Goal: Task Accomplishment & Management: Use online tool/utility

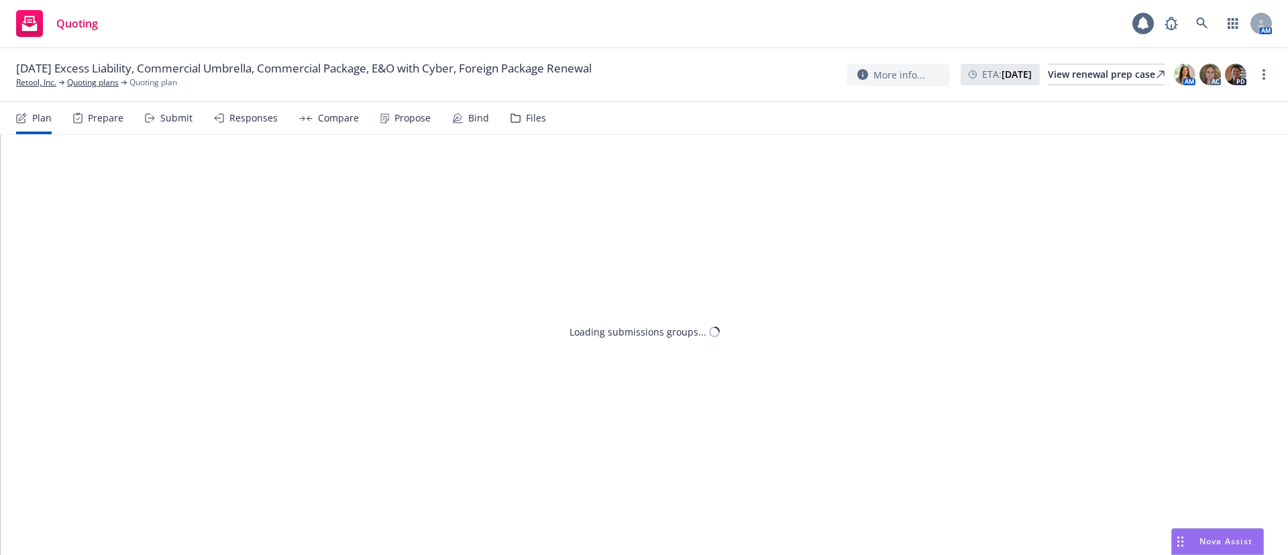
click at [530, 116] on div "Files" at bounding box center [536, 118] width 20 height 11
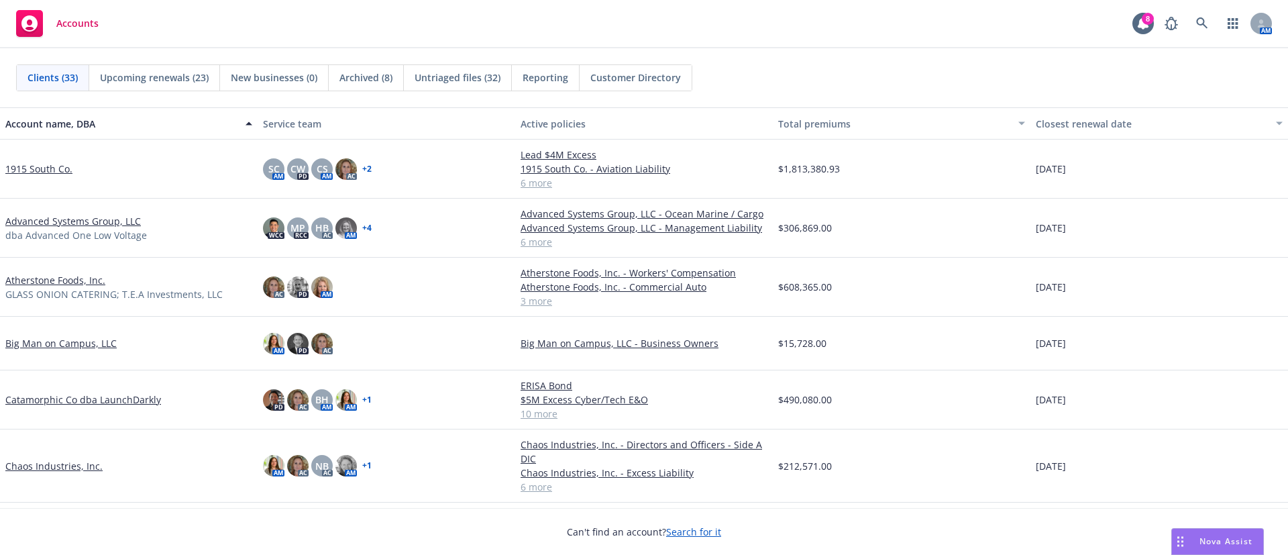
click at [1213, 546] on span "Nova Assist" at bounding box center [1226, 541] width 53 height 11
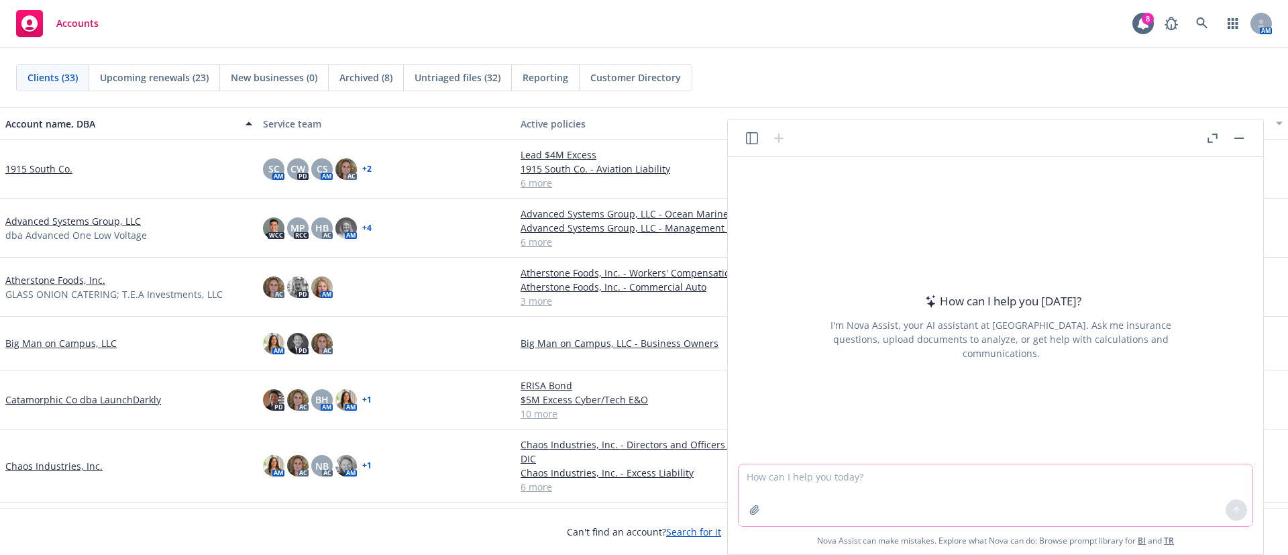
click at [758, 511] on icon "button" at bounding box center [754, 509] width 9 height 9
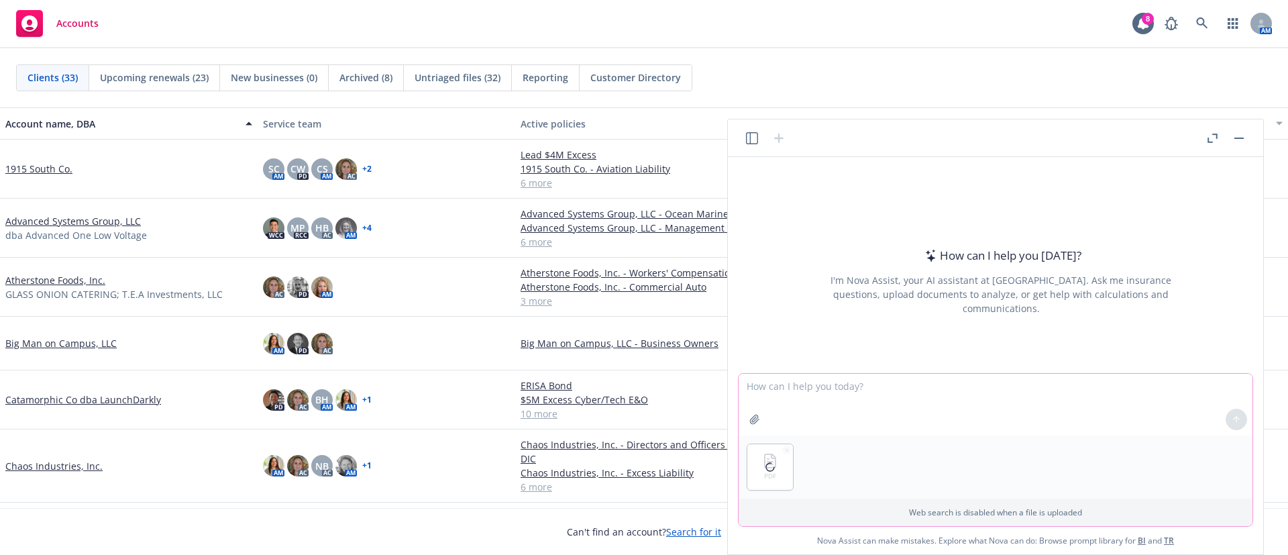
click at [819, 395] on textarea at bounding box center [996, 405] width 514 height 62
paste textarea "Does this document say in-person team gatherings are mandatory?"
type textarea "Does this document say in-person team gatherings are mandatory?"
click at [1237, 421] on icon at bounding box center [1237, 419] width 0 height 5
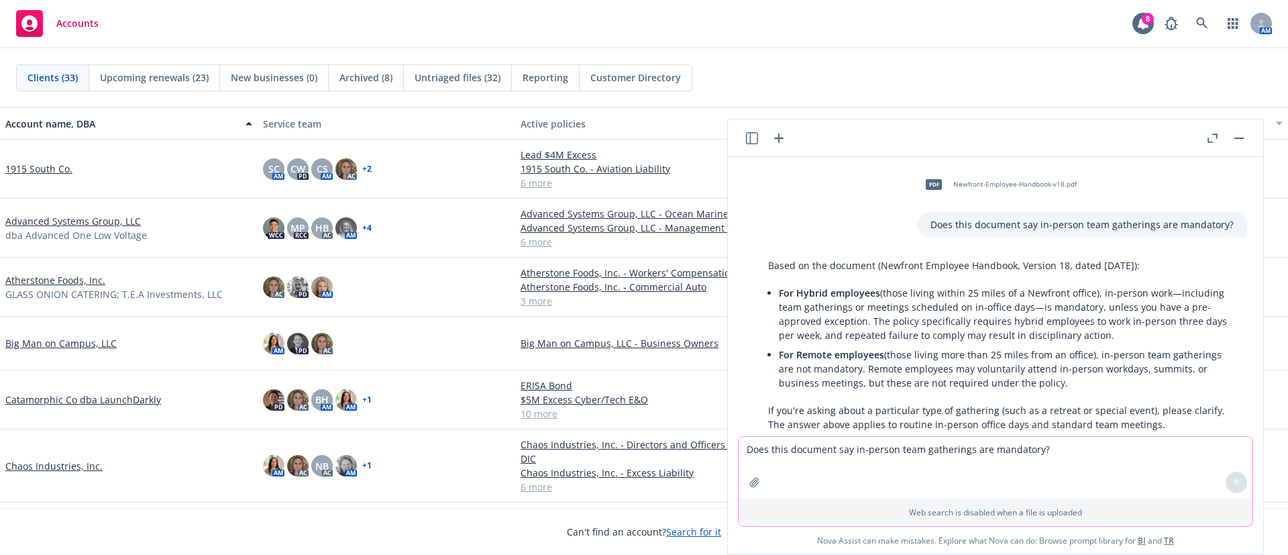
scroll to position [33, 0]
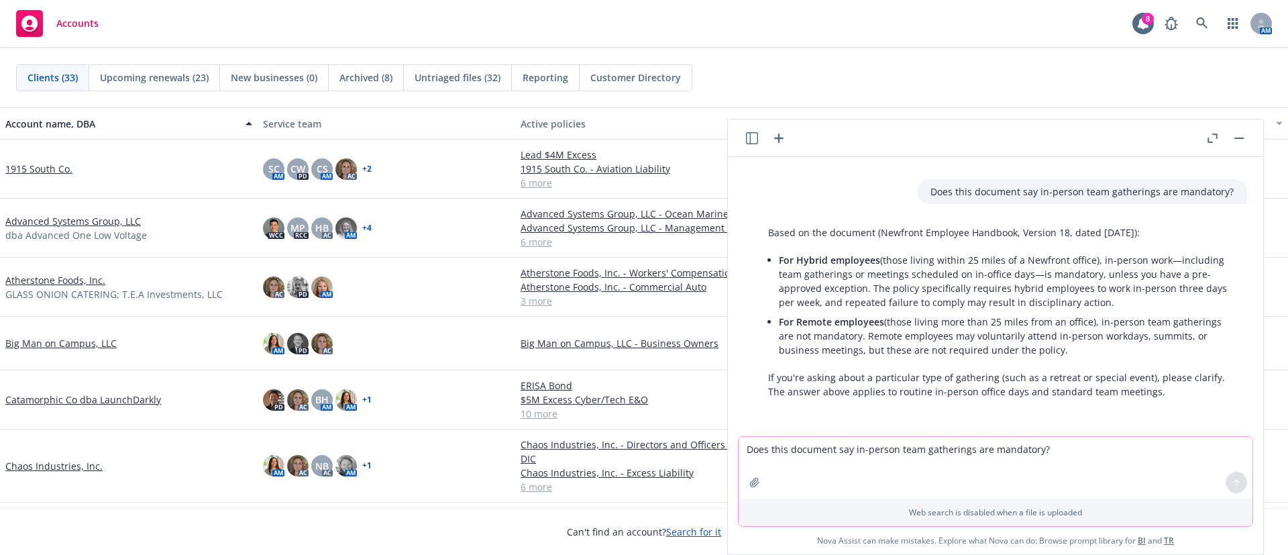
click at [882, 448] on textarea "Does this document say in-person team gatherings are mandatory?" at bounding box center [996, 468] width 514 height 62
type textarea "Retreat or special event"
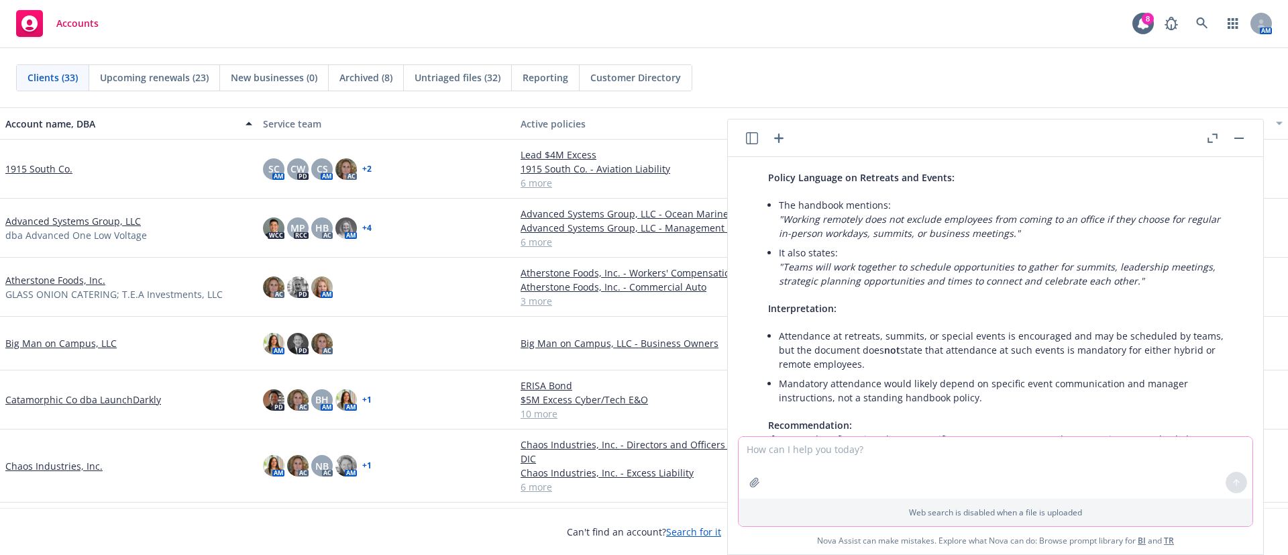
scroll to position [546, 0]
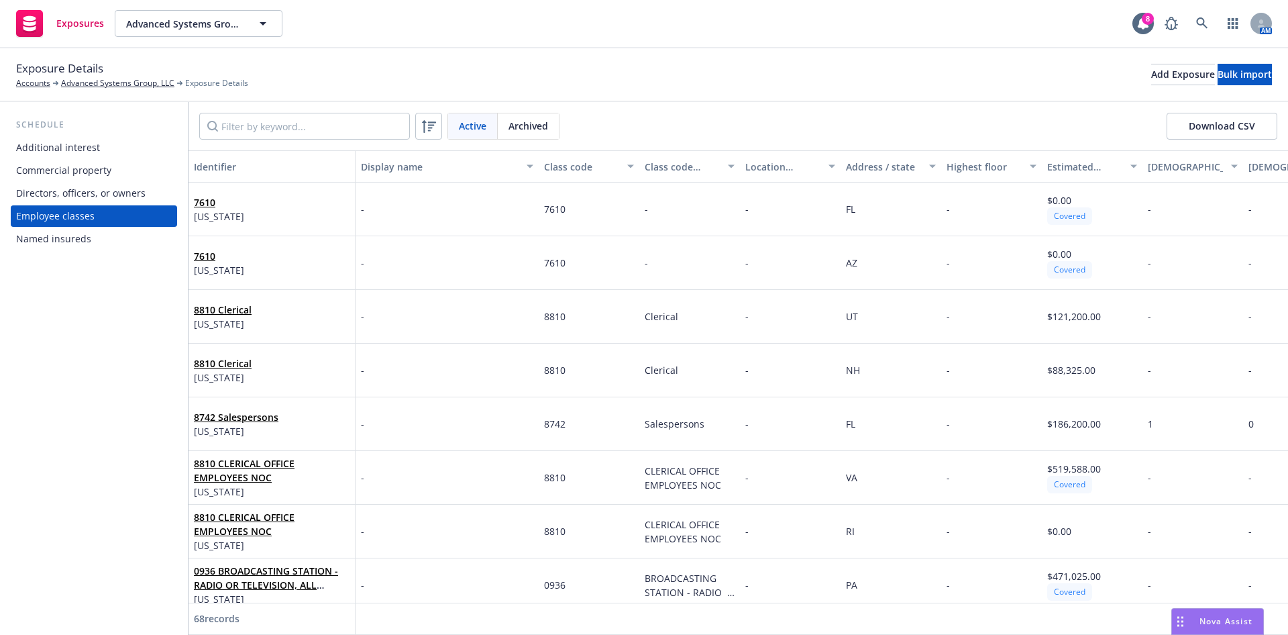
scroll to position [101, 0]
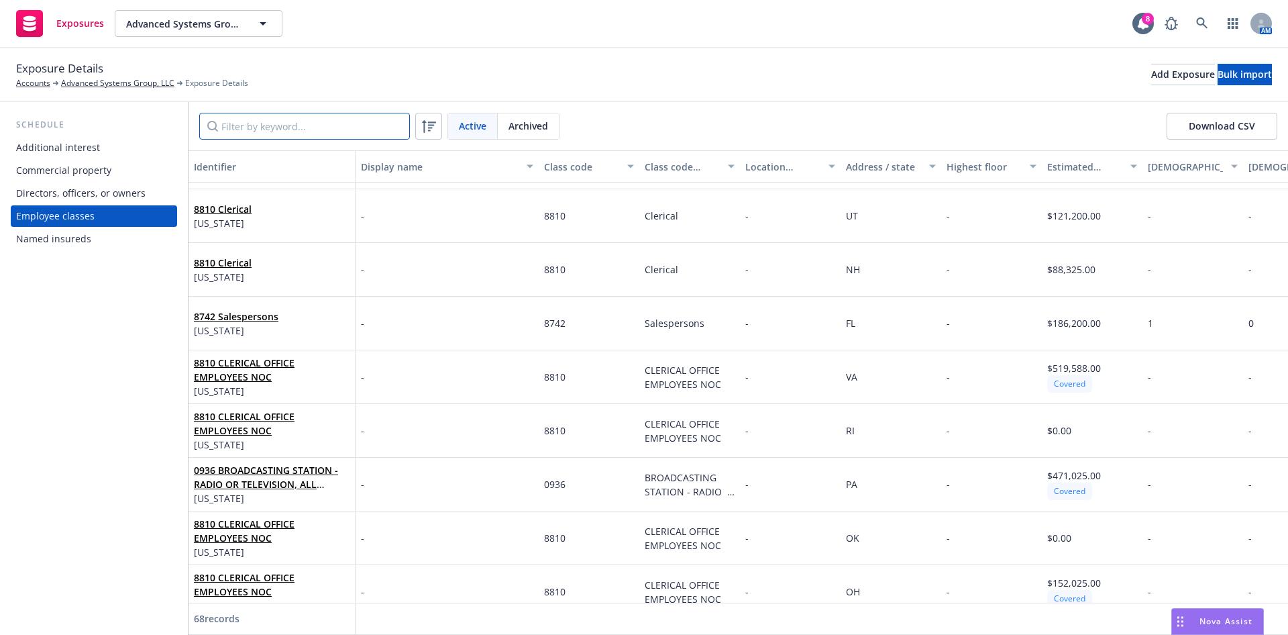
click at [312, 127] on input "Filter by keyword..." at bounding box center [304, 126] width 211 height 27
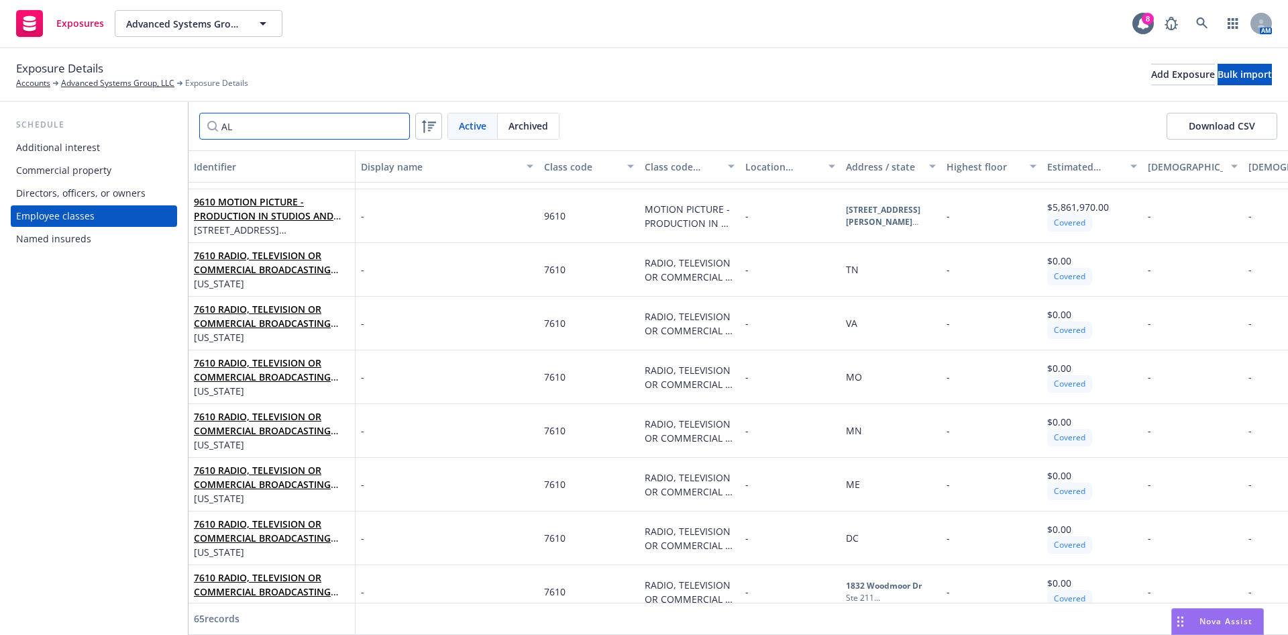
scroll to position [0, 0]
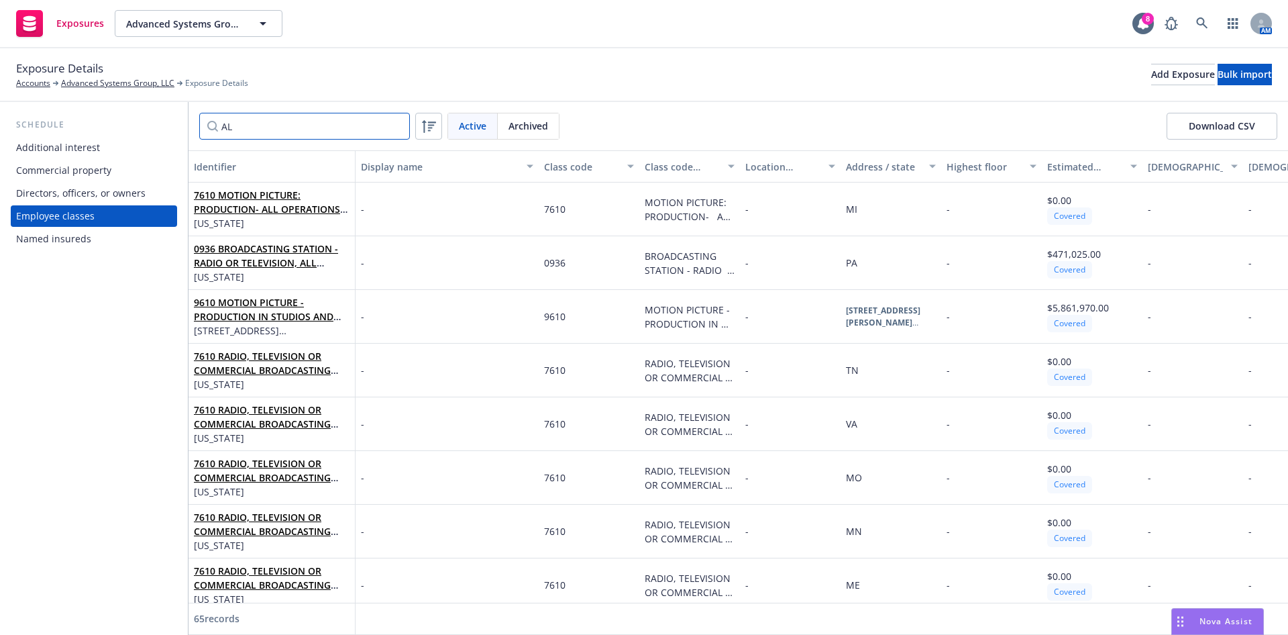
drag, startPoint x: 246, startPoint y: 127, endPoint x: 129, endPoint y: 119, distance: 117.0
click at [130, 119] on div "Schedule Additional interest Commercial property Directors, officers, or owners…" at bounding box center [644, 368] width 1288 height 533
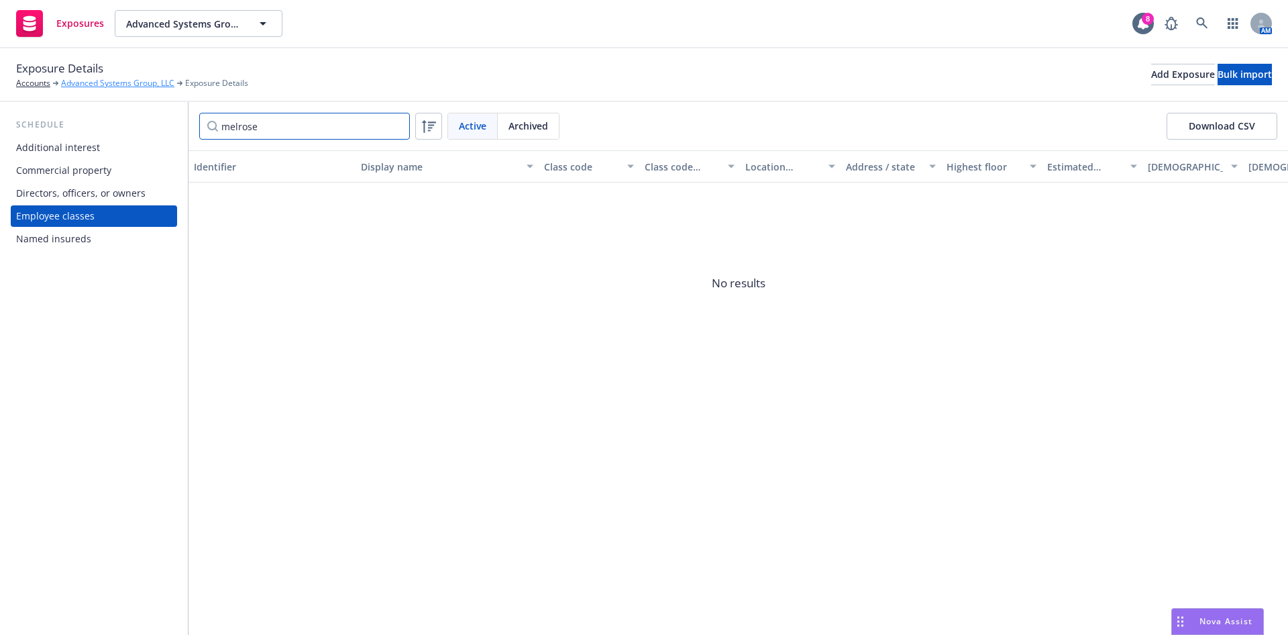
type input "melrose"
click at [107, 83] on link "Advanced Systems Group, LLC" at bounding box center [117, 83] width 113 height 12
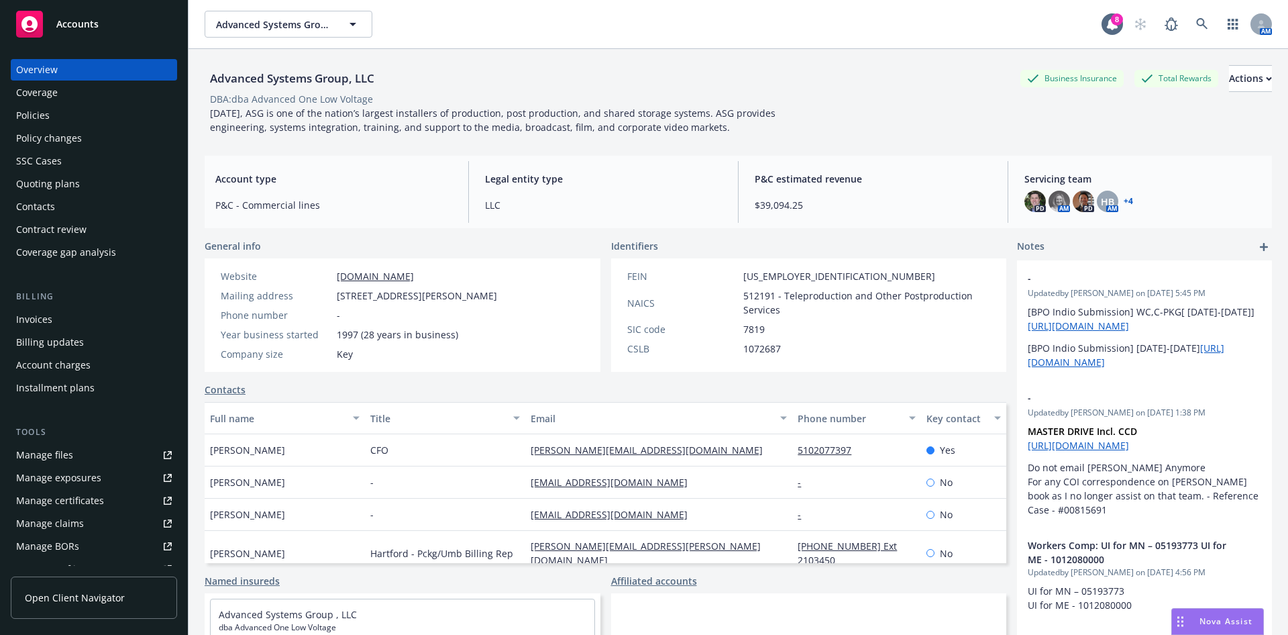
click at [70, 180] on div "Quoting plans" at bounding box center [48, 183] width 64 height 21
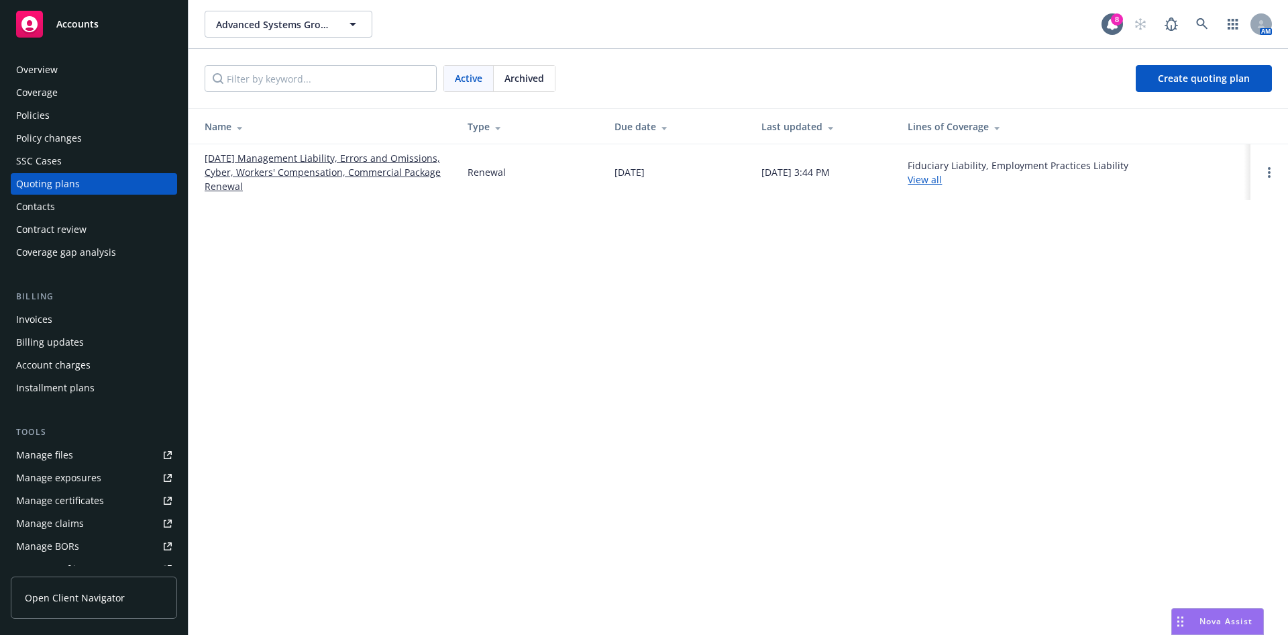
click at [73, 142] on div "Policy changes" at bounding box center [49, 138] width 66 height 21
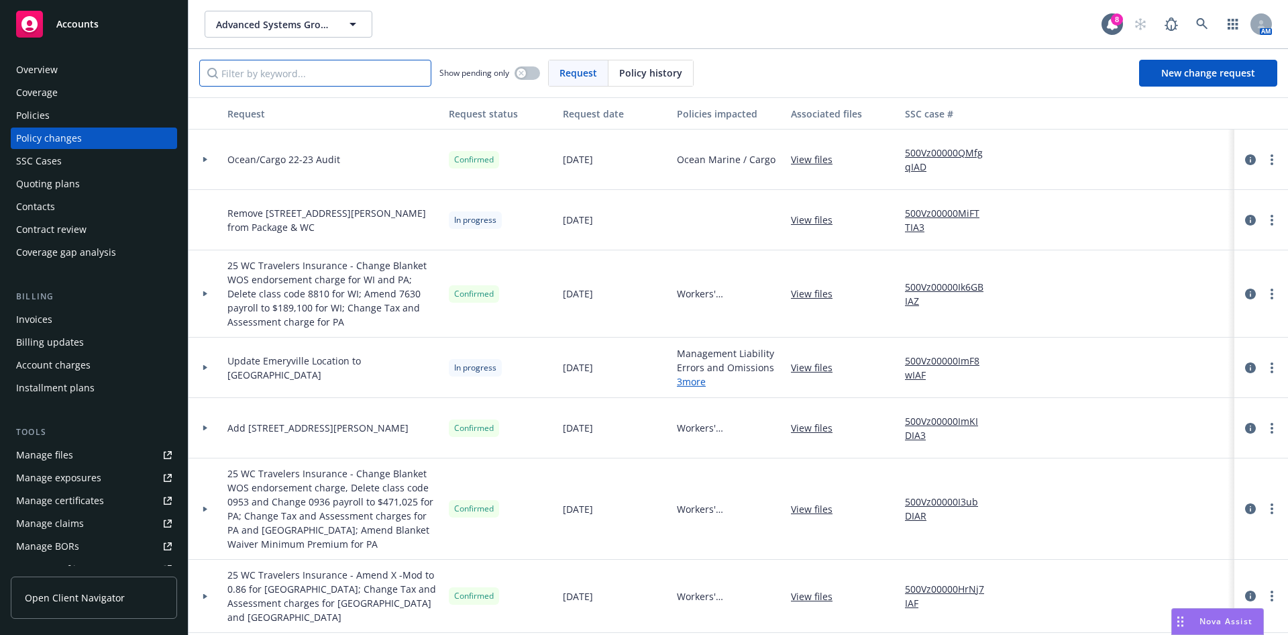
click at [329, 75] on input "Filter by keyword..." at bounding box center [315, 73] width 232 height 27
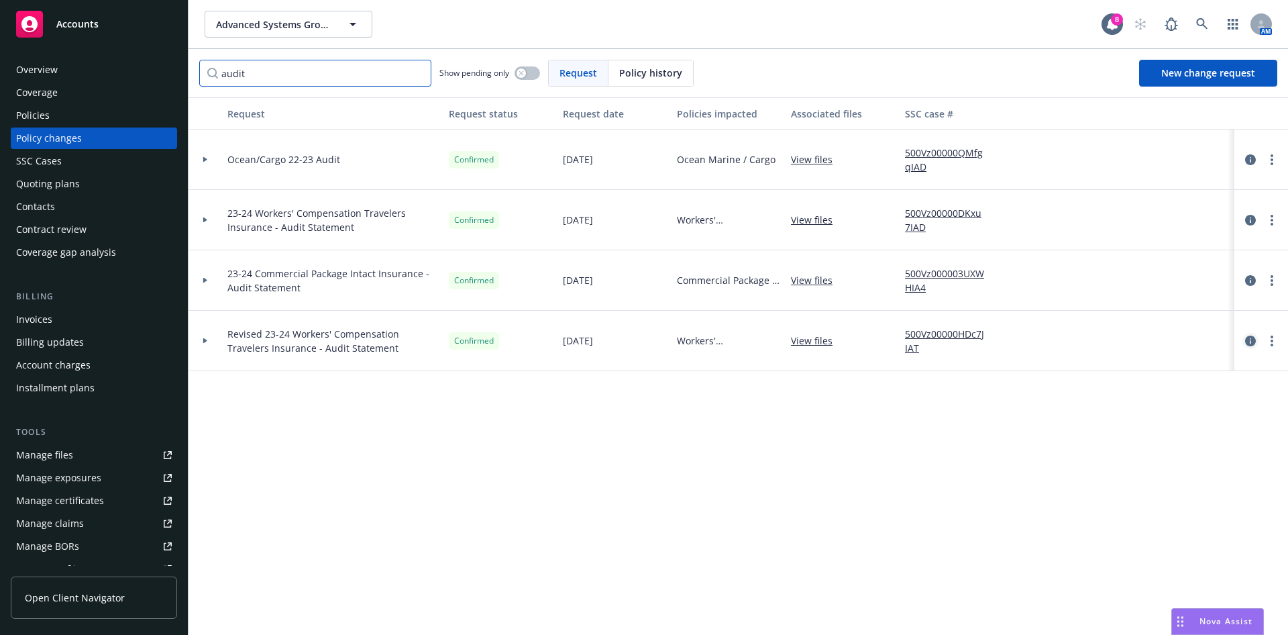
type input "audit"
click at [1243, 346] on link "circleInformation" at bounding box center [1251, 341] width 16 height 16
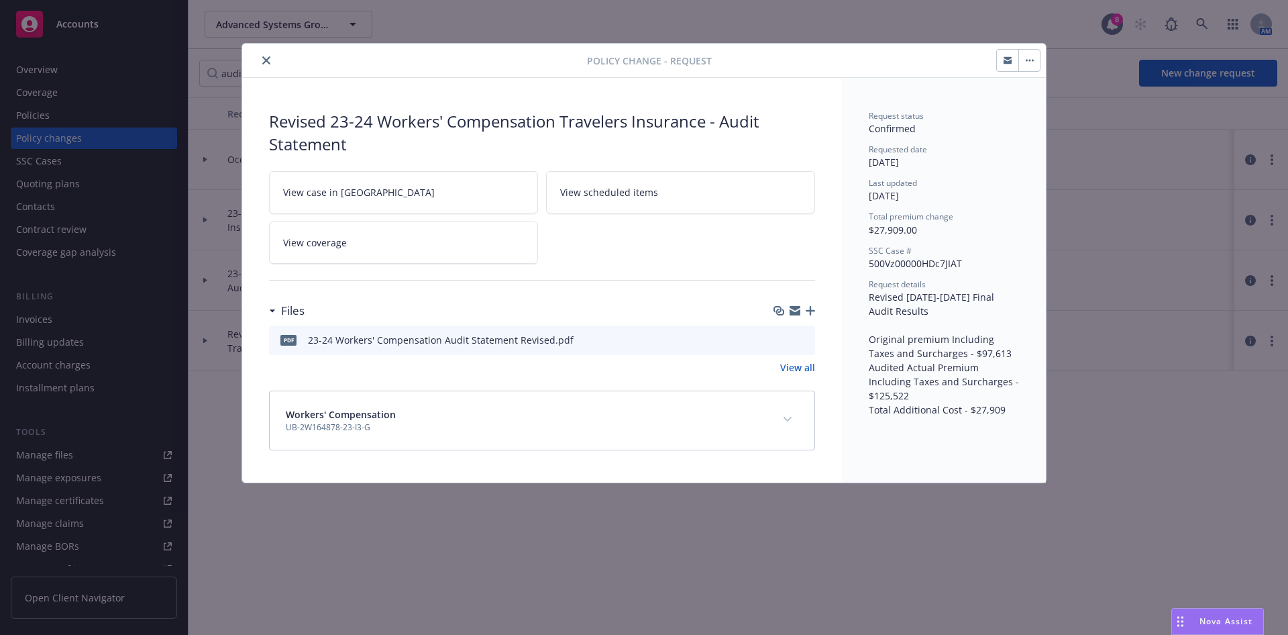
click at [805, 336] on icon "preview file" at bounding box center [803, 338] width 12 height 9
click at [270, 59] on button "close" at bounding box center [266, 60] width 16 height 16
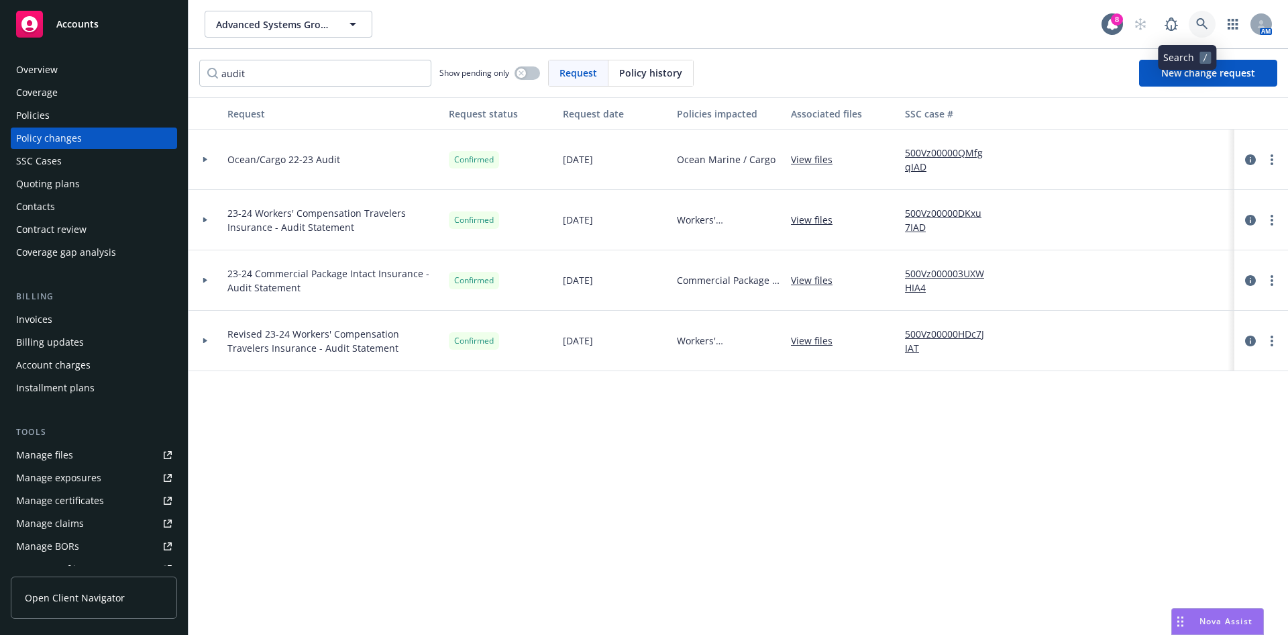
click at [1196, 26] on icon at bounding box center [1201, 23] width 11 height 11
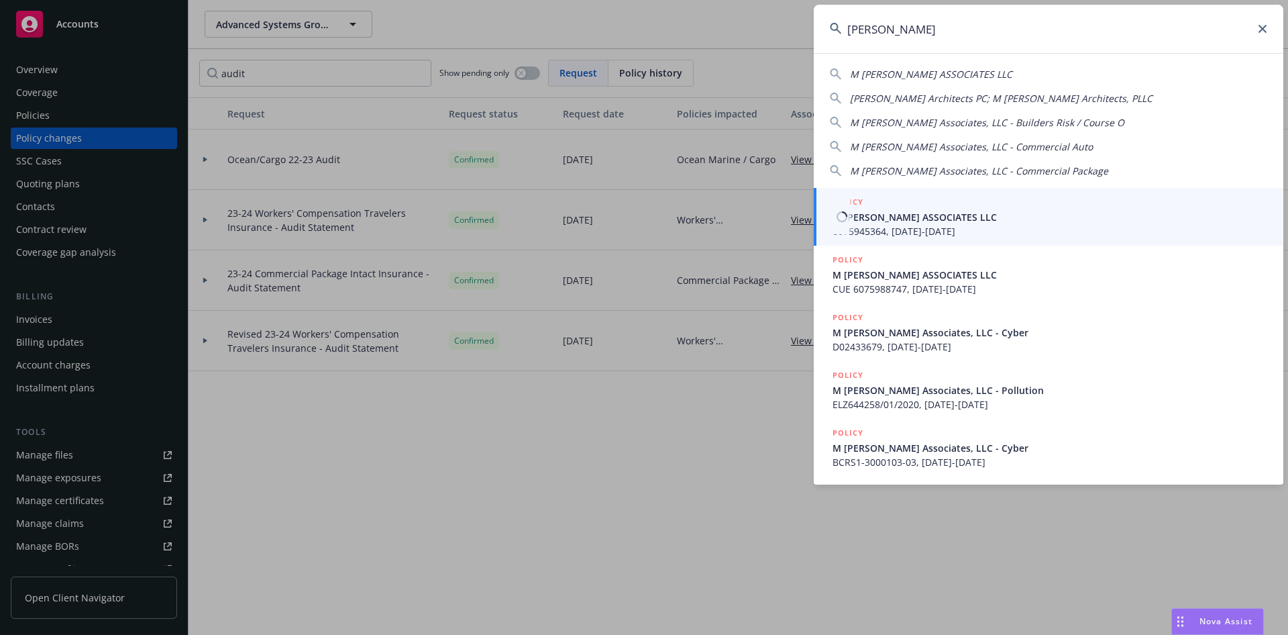
type input "m moser"
click at [949, 216] on span "M MOSER ASSOCIATES LLC" at bounding box center [1050, 217] width 435 height 14
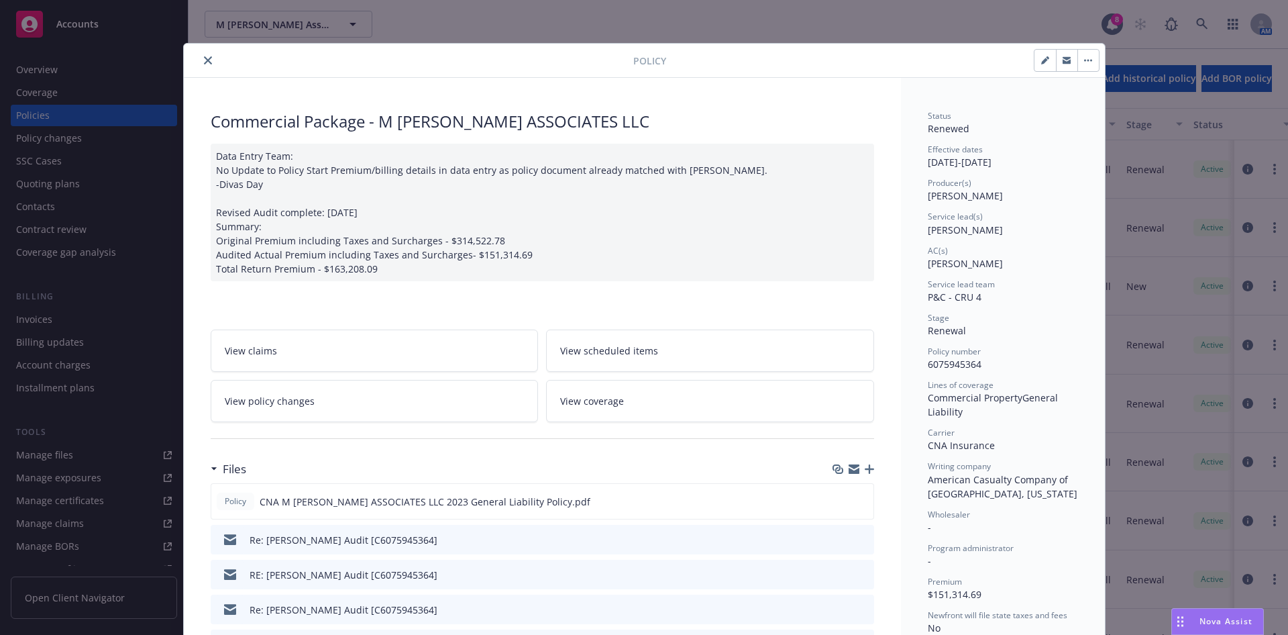
click at [204, 57] on icon "close" at bounding box center [208, 60] width 8 height 8
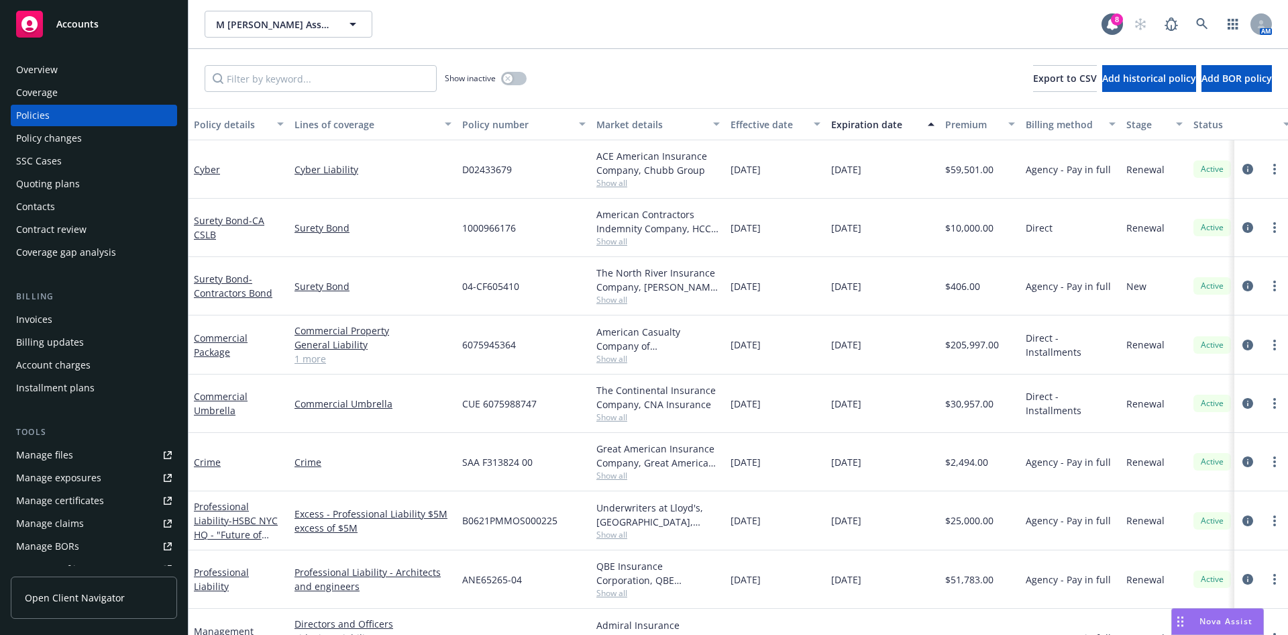
click at [66, 144] on div "Policy changes" at bounding box center [49, 138] width 66 height 21
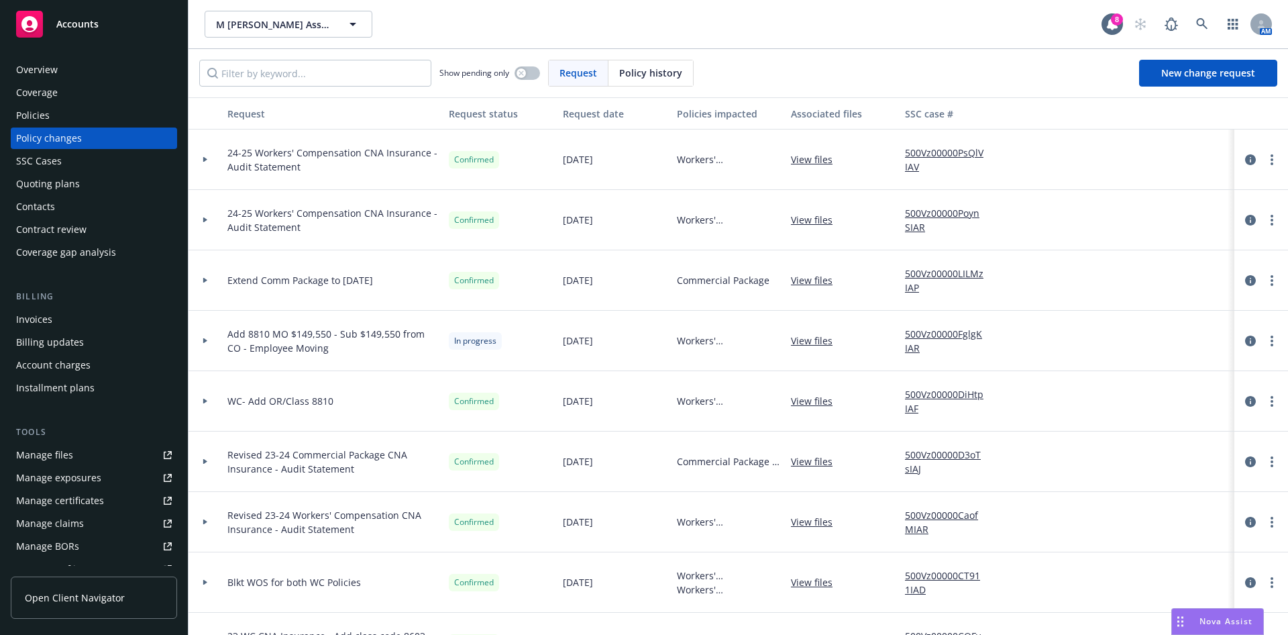
click at [213, 156] on div at bounding box center [206, 160] width 34 height 60
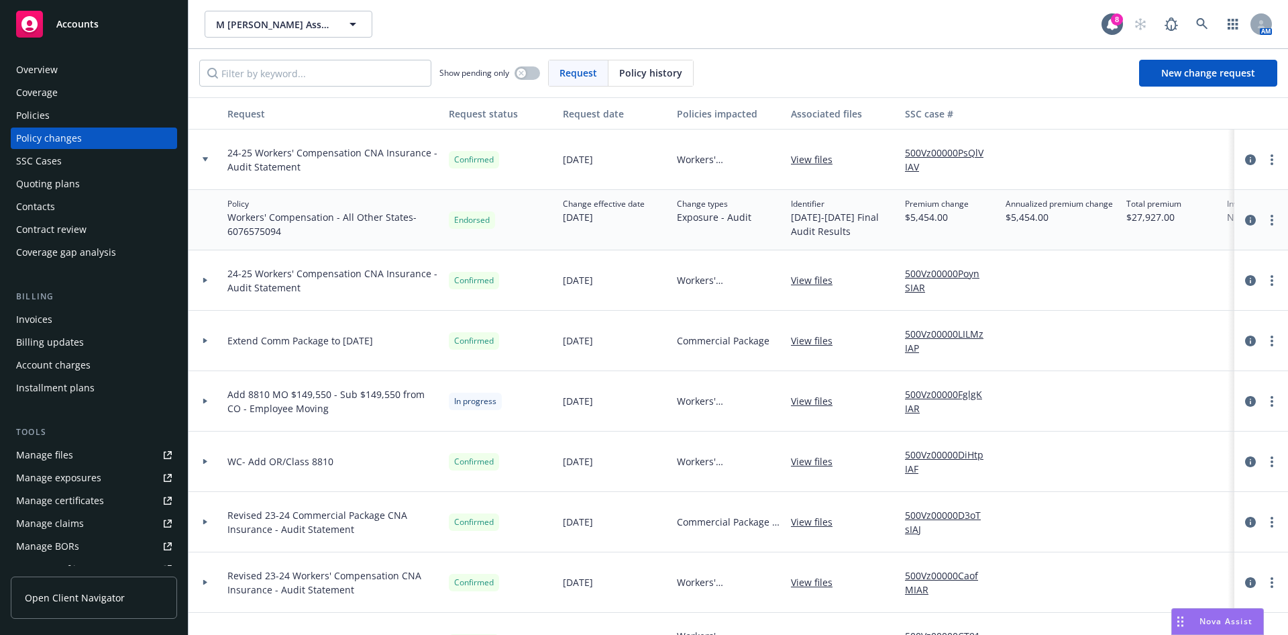
click at [209, 282] on div at bounding box center [205, 280] width 23 height 5
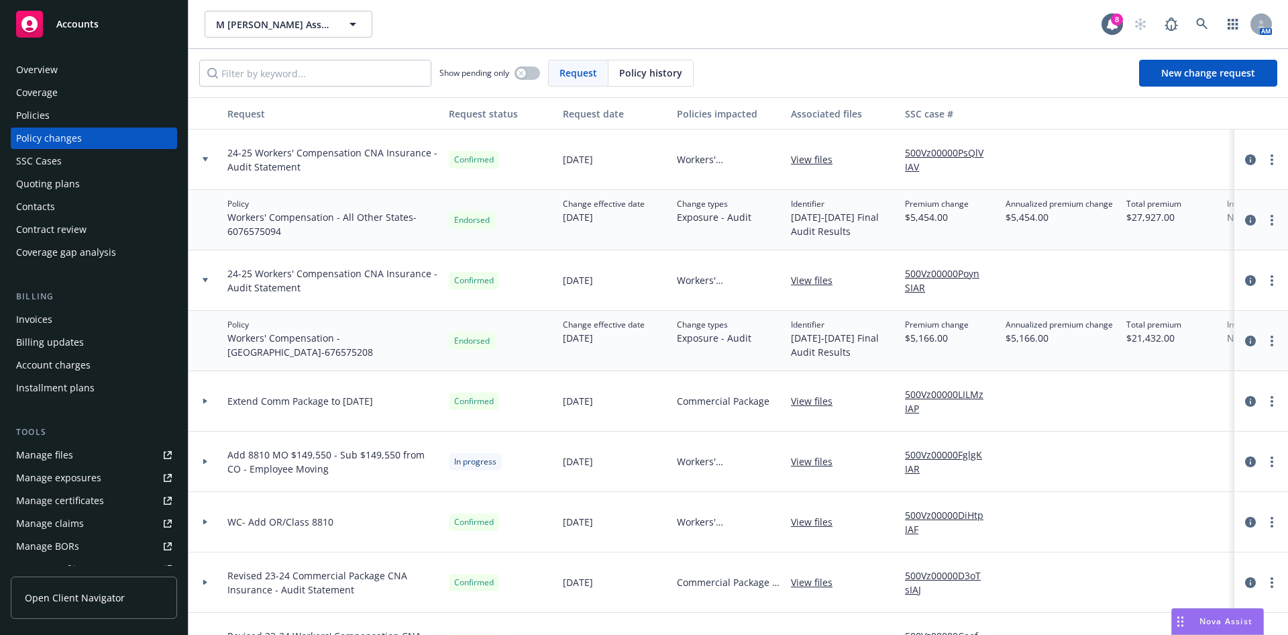
click at [66, 118] on div "Policies" at bounding box center [94, 115] width 156 height 21
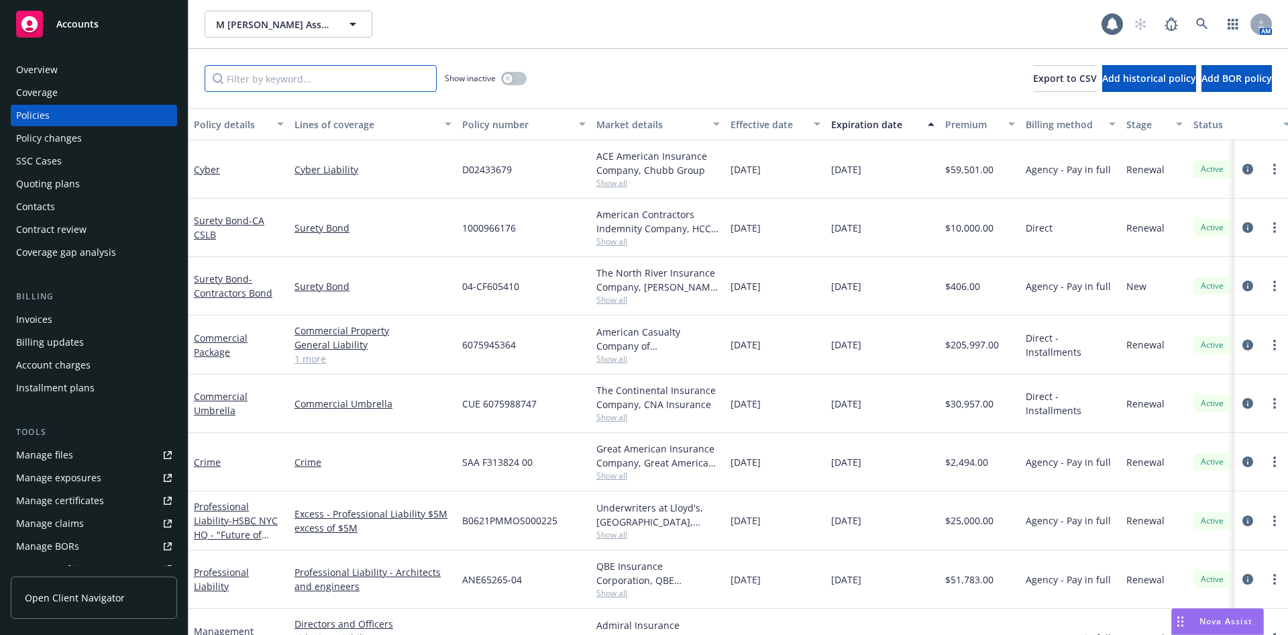
click at [284, 74] on input "Filter by keyword..." at bounding box center [321, 78] width 232 height 27
paste input "C6075945364"
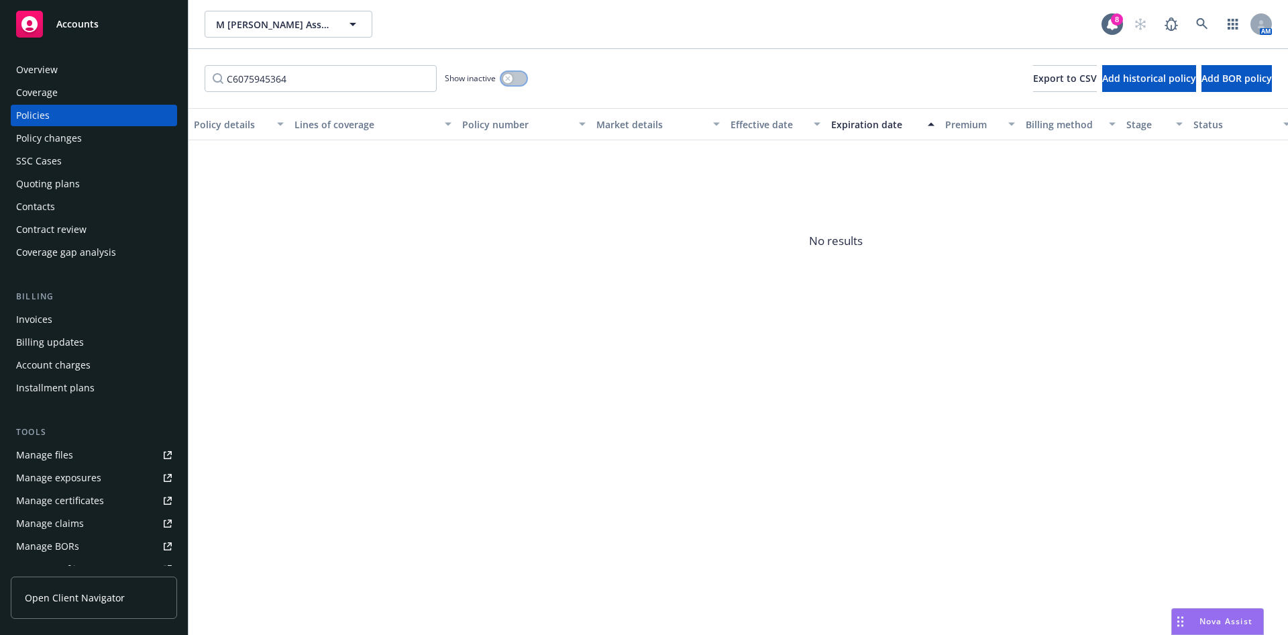
click at [522, 79] on button "button" at bounding box center [514, 78] width 26 height 13
drag, startPoint x: 348, startPoint y: 85, endPoint x: 296, endPoint y: 83, distance: 52.4
click at [296, 83] on input "C6075945364" at bounding box center [321, 78] width 232 height 27
drag, startPoint x: 230, startPoint y: 78, endPoint x: 164, endPoint y: 80, distance: 65.8
click at [164, 80] on div "Accounts Overview Coverage Policies Policy changes SSC Cases Quoting plans Cont…" at bounding box center [644, 317] width 1288 height 635
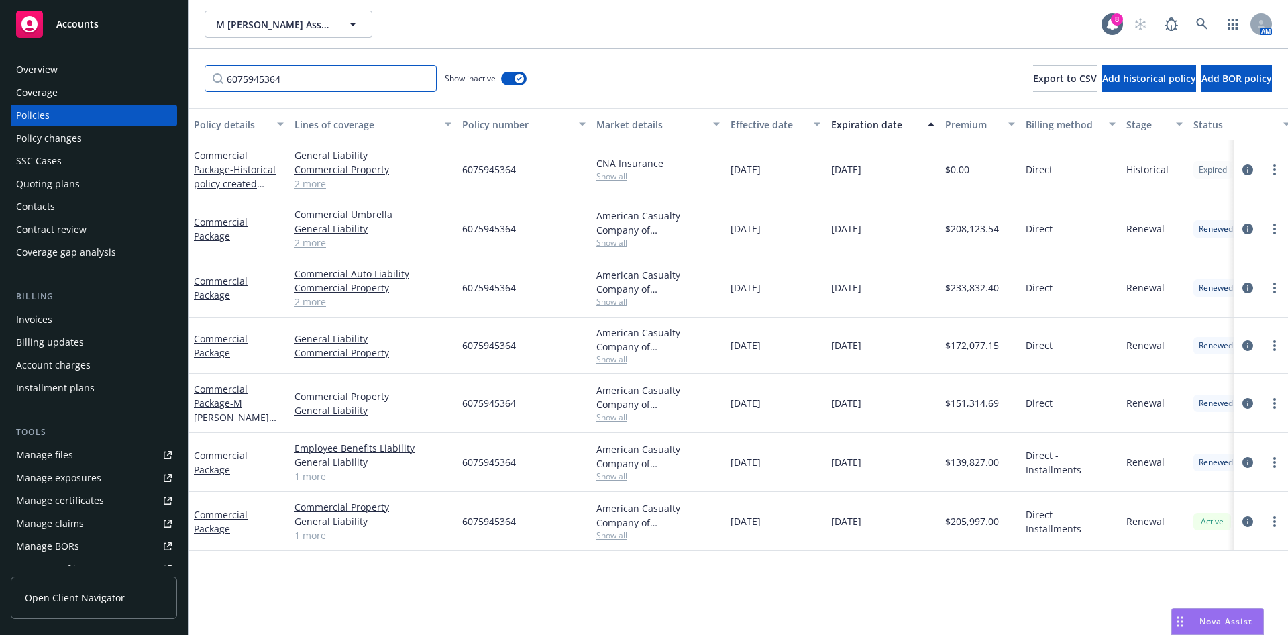
type input "6075945364"
click at [1196, 22] on icon at bounding box center [1202, 24] width 12 height 12
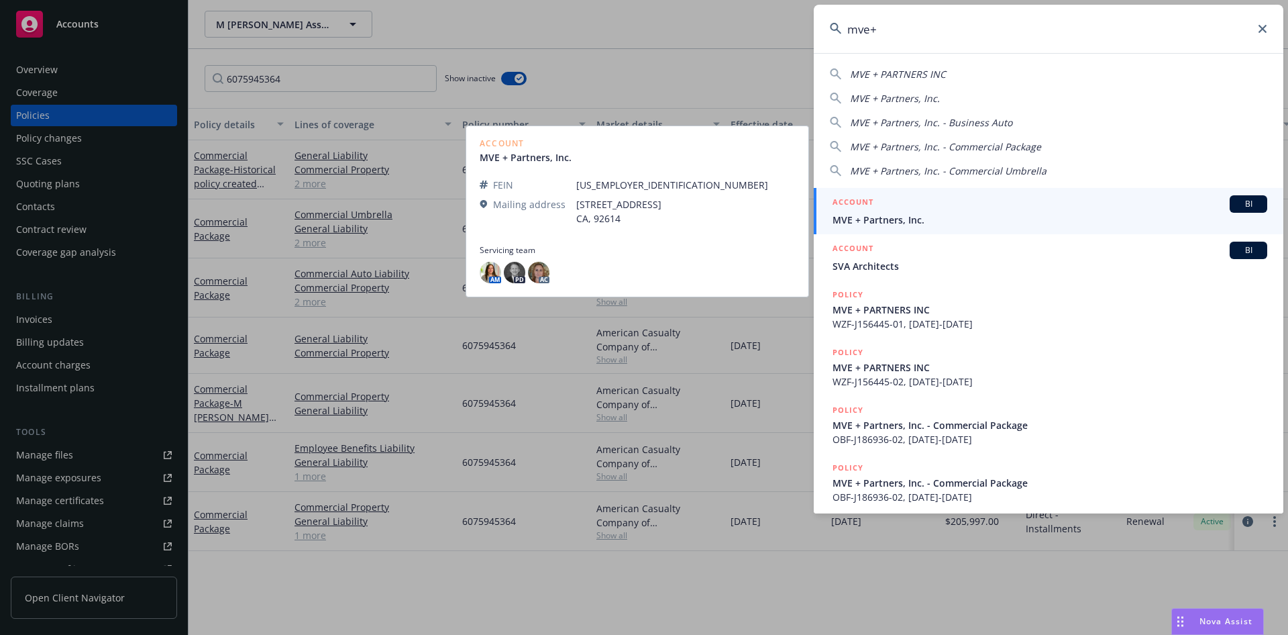
type input "mve+"
click at [971, 211] on div "ACCOUNT BI" at bounding box center [1050, 203] width 435 height 17
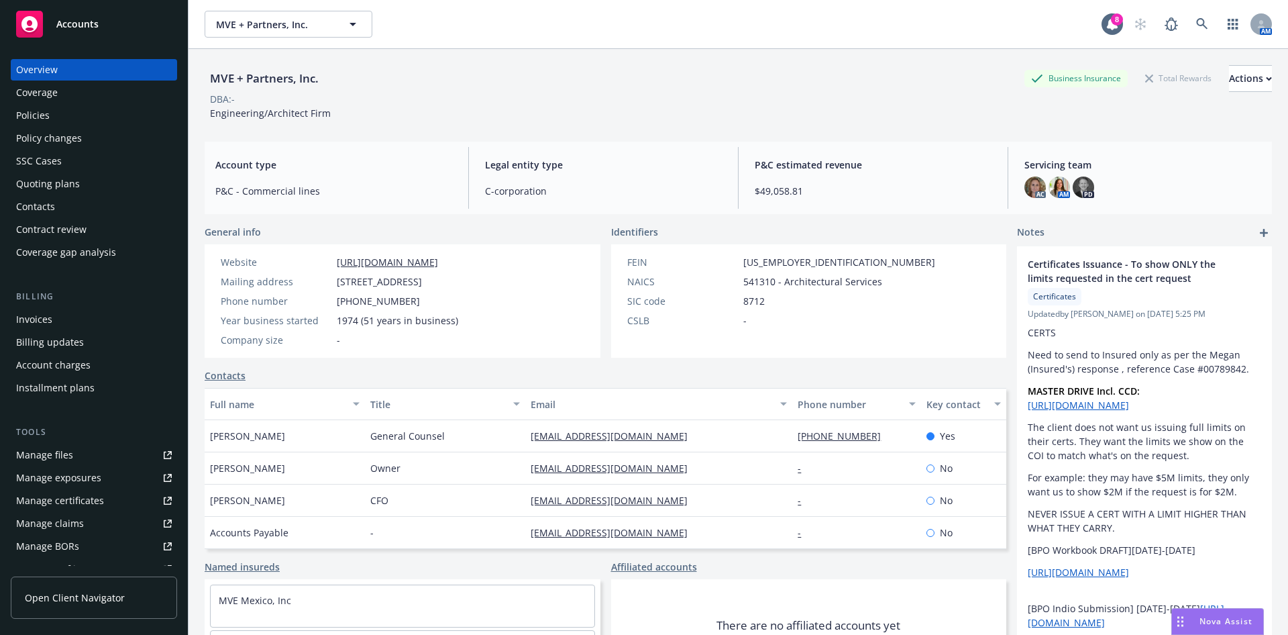
click at [58, 142] on div "Policy changes" at bounding box center [49, 138] width 66 height 21
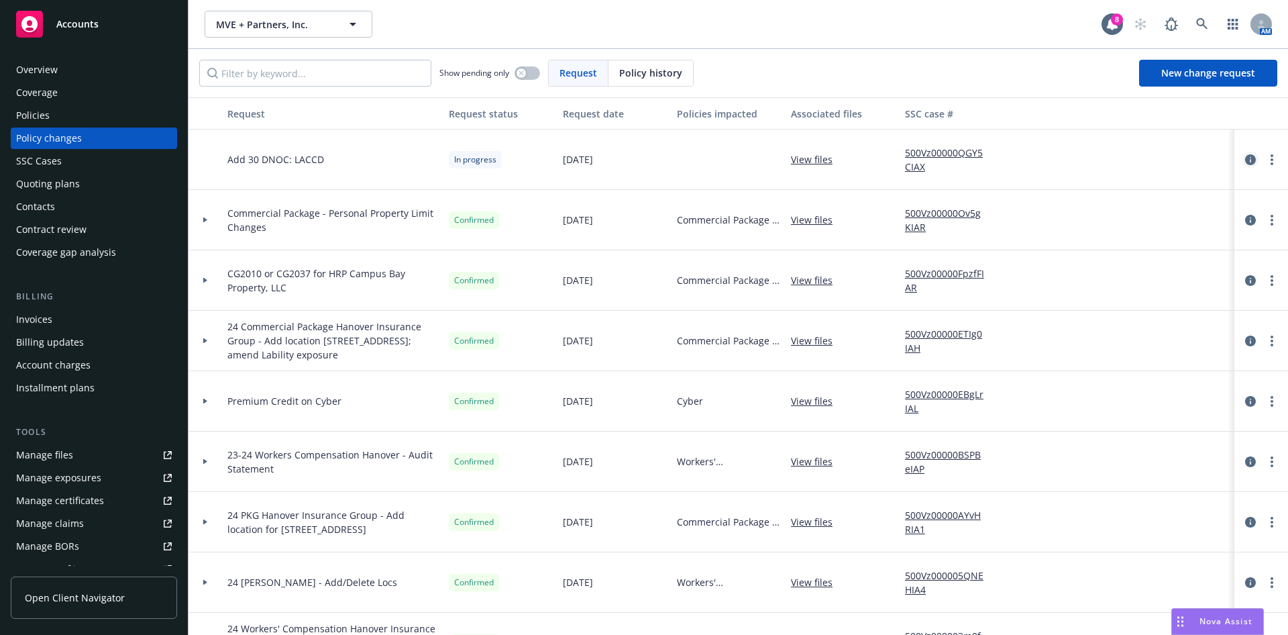
click at [1245, 155] on icon "circleInformation" at bounding box center [1250, 159] width 11 height 11
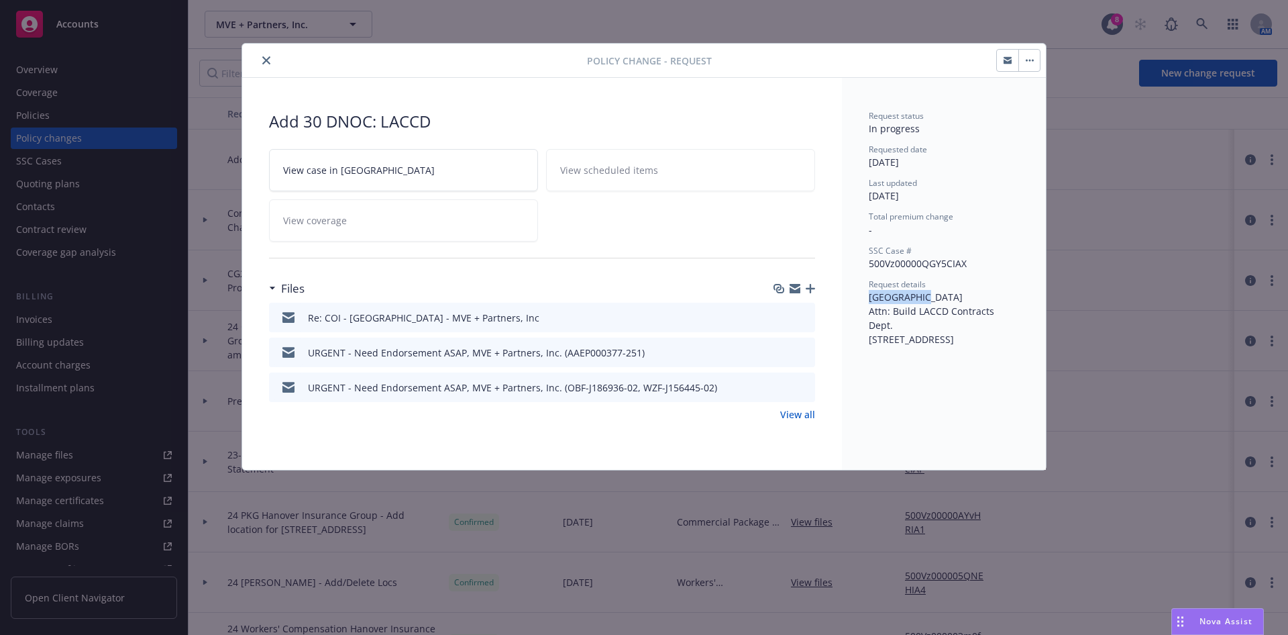
drag, startPoint x: 868, startPoint y: 293, endPoint x: 917, endPoint y: 299, distance: 48.6
click at [921, 302] on div "Request status In progress Requested date 08/05/2025 Last updated 08/05/2025 To…" at bounding box center [944, 274] width 204 height 392
copy span "Los Angeles"
click at [805, 317] on icon "preview file" at bounding box center [803, 316] width 12 height 9
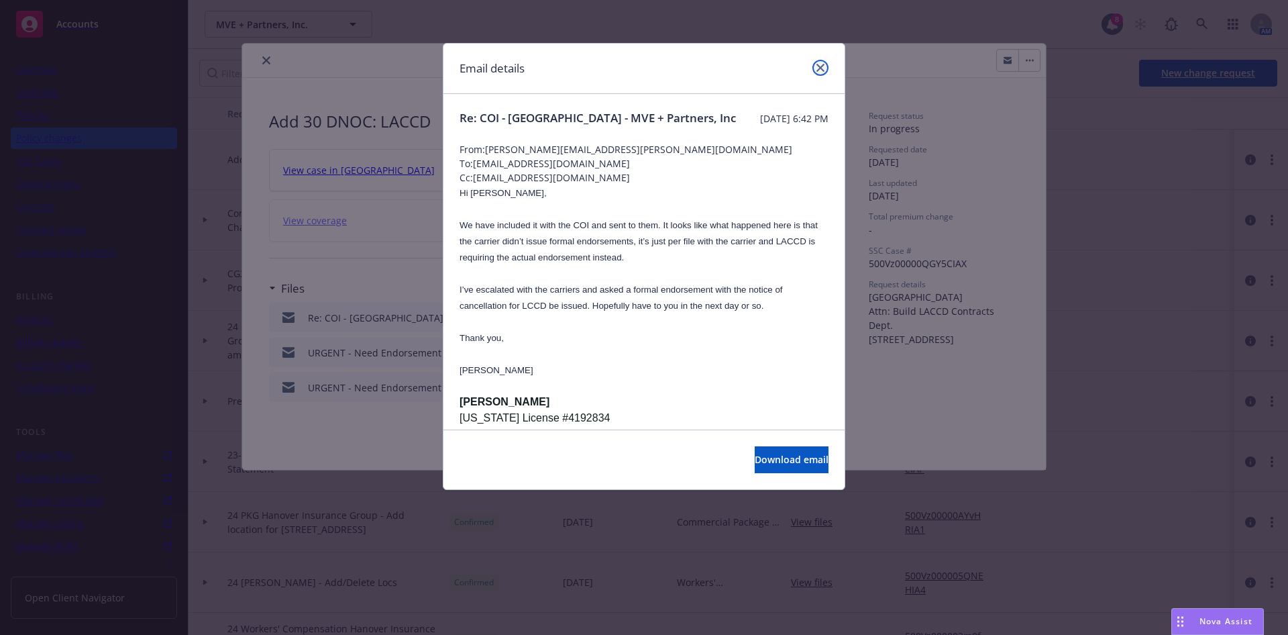
click at [821, 63] on link "close" at bounding box center [821, 68] width 16 height 16
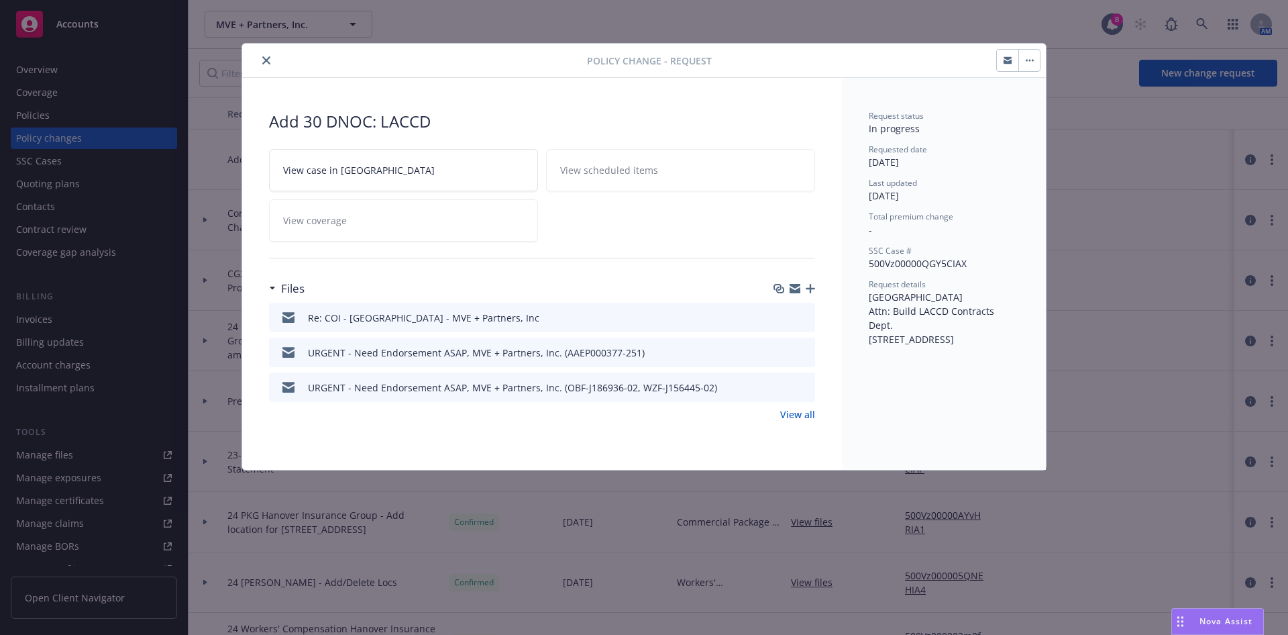
click at [801, 352] on icon "preview file" at bounding box center [803, 351] width 12 height 9
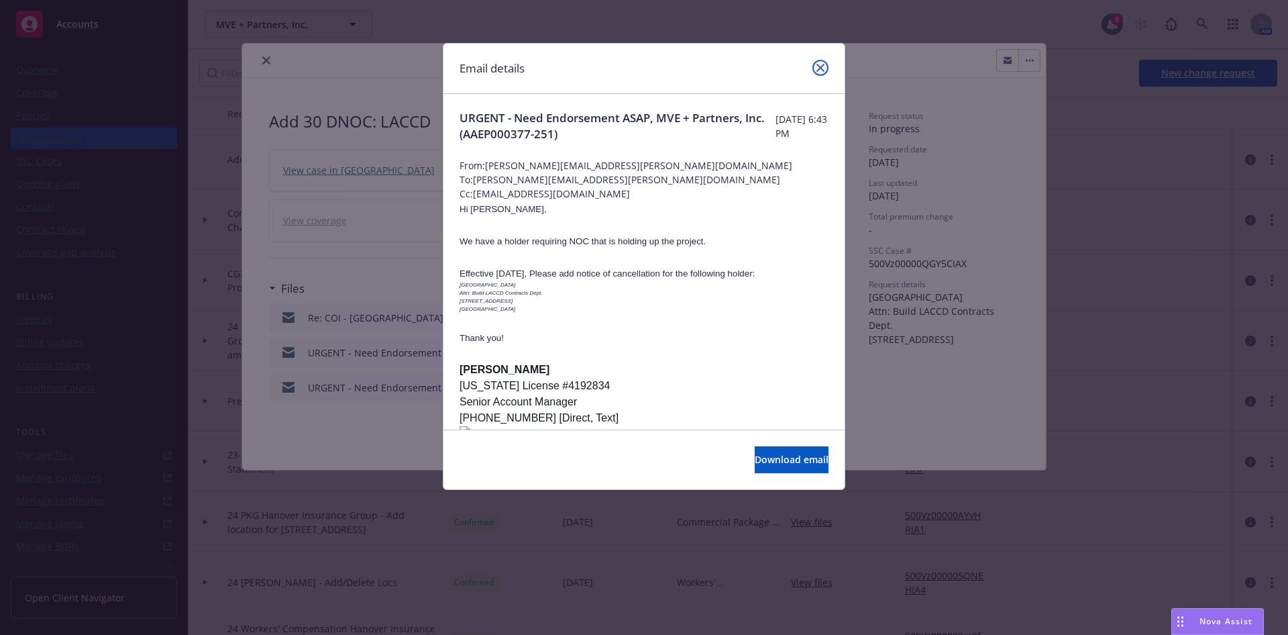
click at [818, 71] on icon "close" at bounding box center [821, 68] width 8 height 8
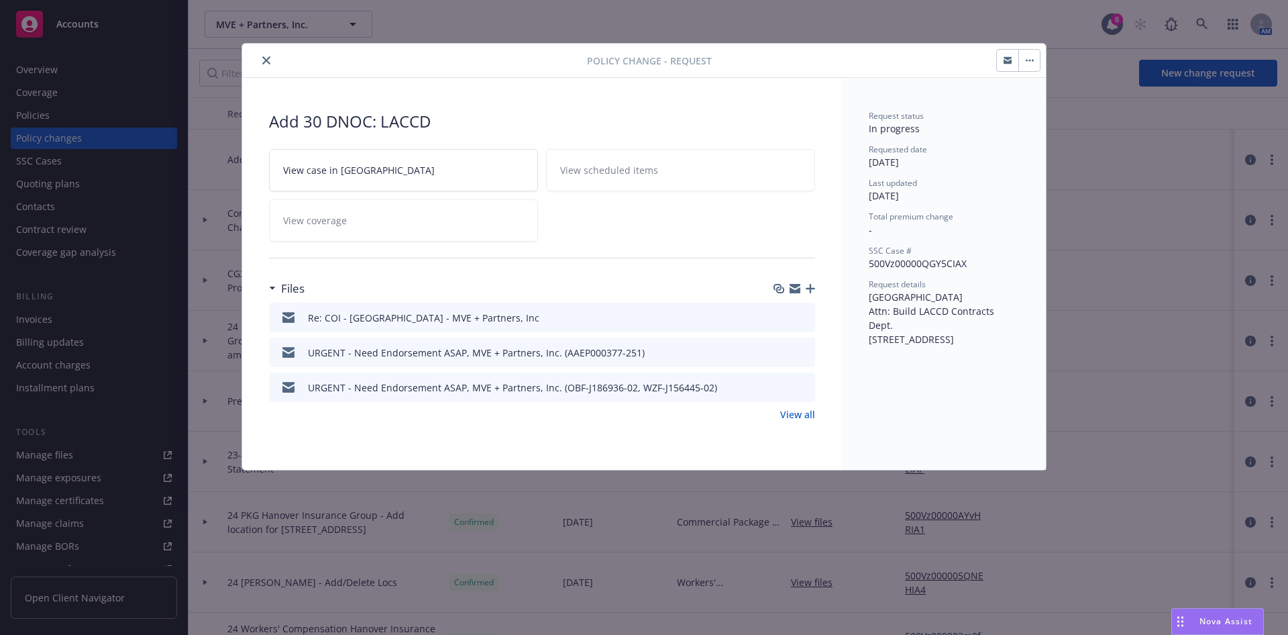
click at [807, 384] on icon "preview file" at bounding box center [803, 386] width 12 height 9
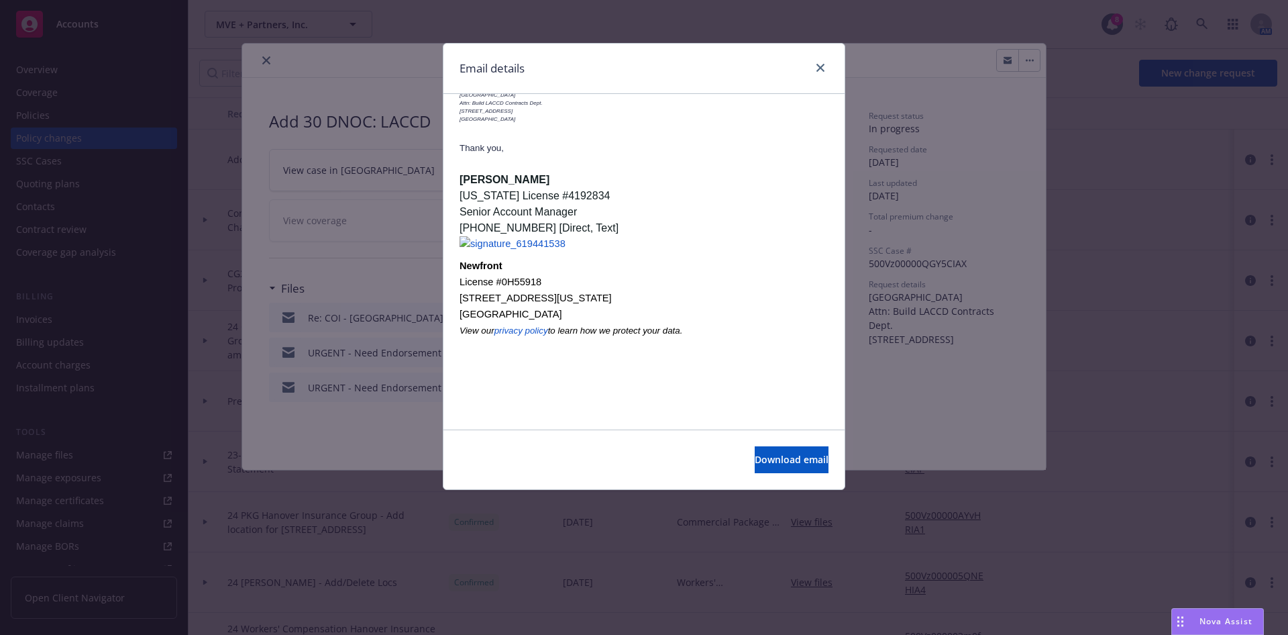
scroll to position [142, 0]
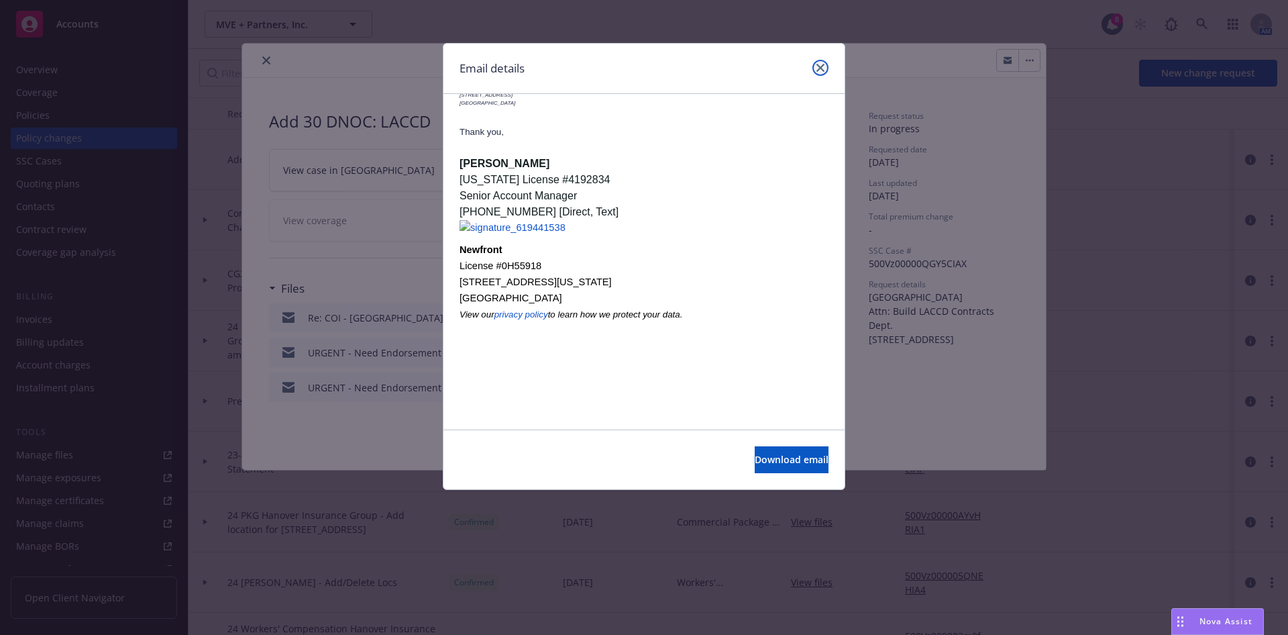
click at [822, 69] on icon "close" at bounding box center [821, 68] width 8 height 8
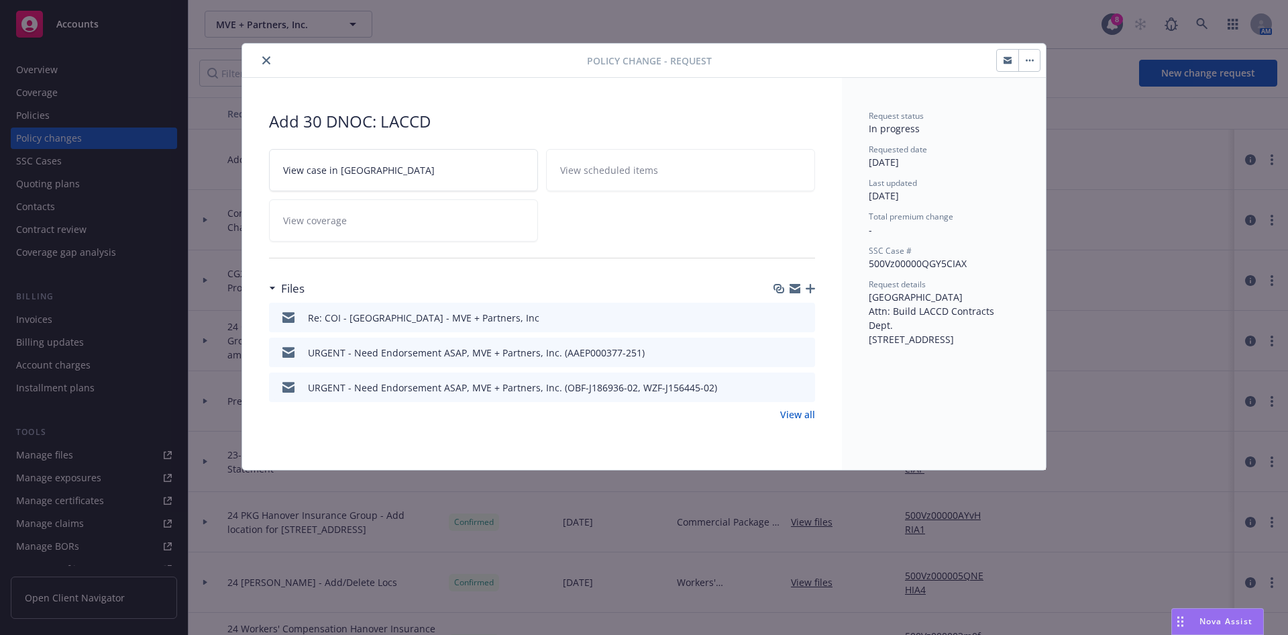
click at [801, 321] on icon "preview file" at bounding box center [803, 316] width 12 height 9
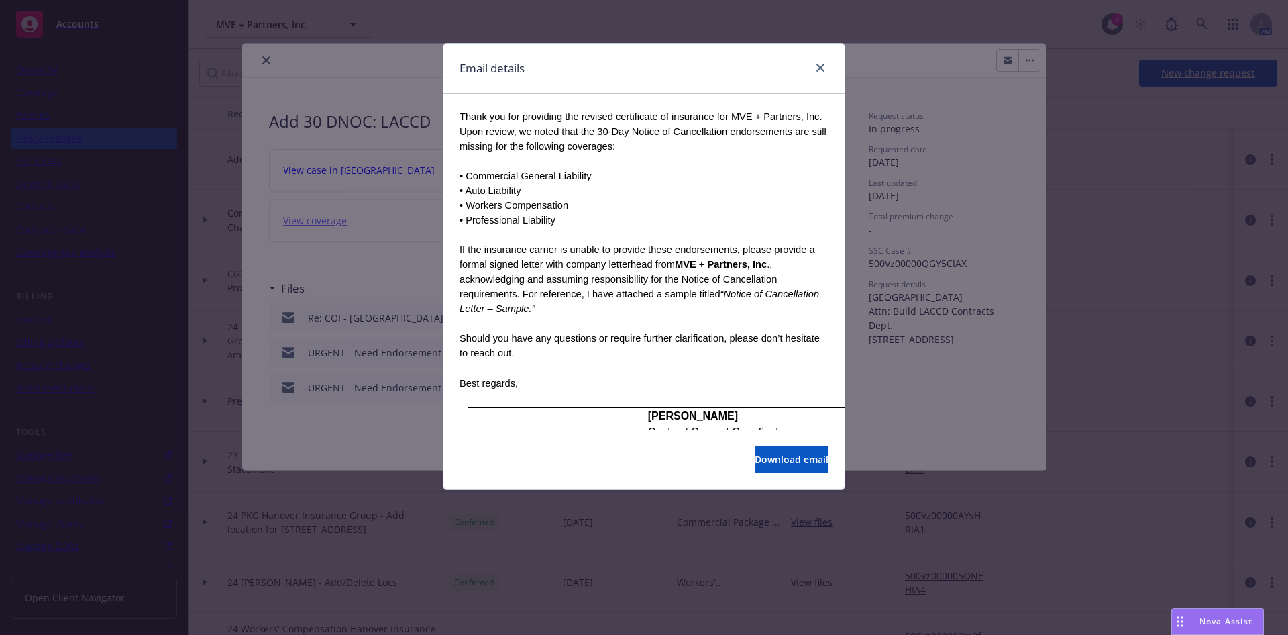
scroll to position [1510, 0]
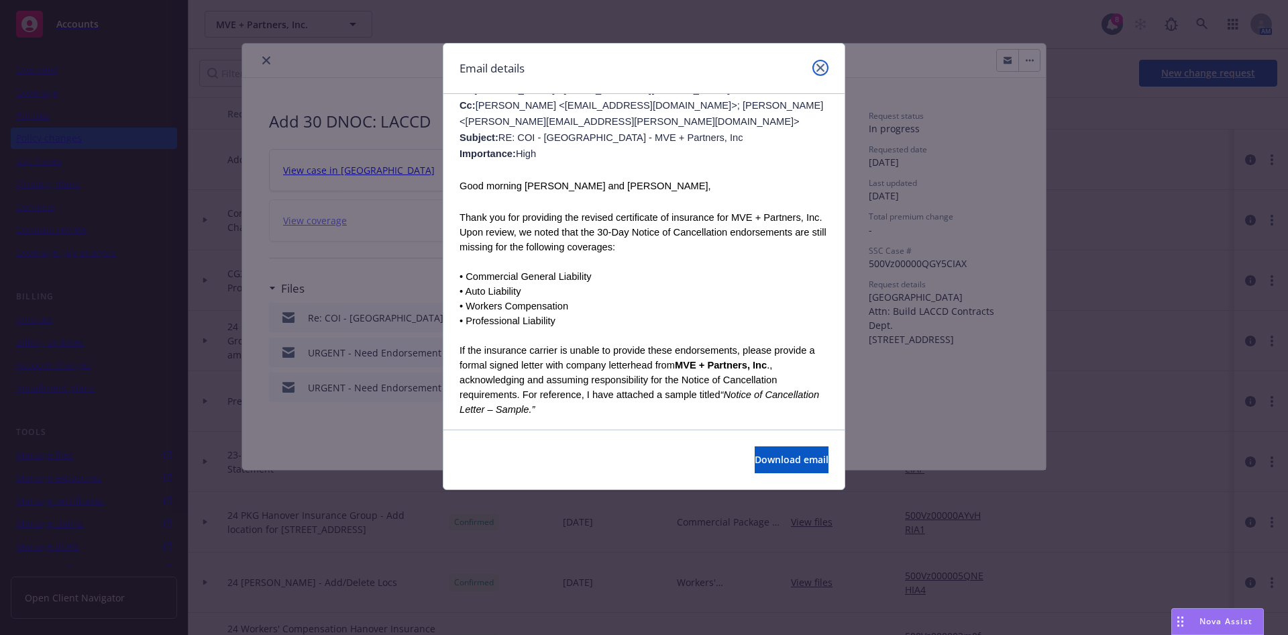
click at [817, 66] on icon "close" at bounding box center [821, 68] width 8 height 8
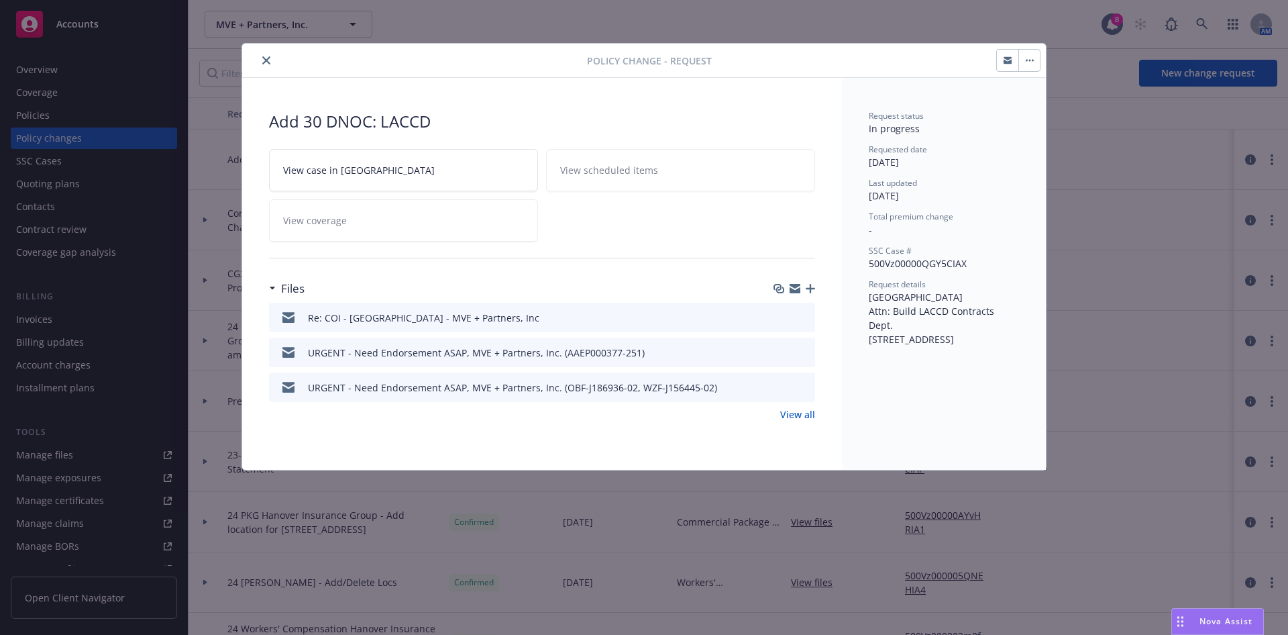
click at [811, 291] on icon "button" at bounding box center [810, 288] width 9 height 9
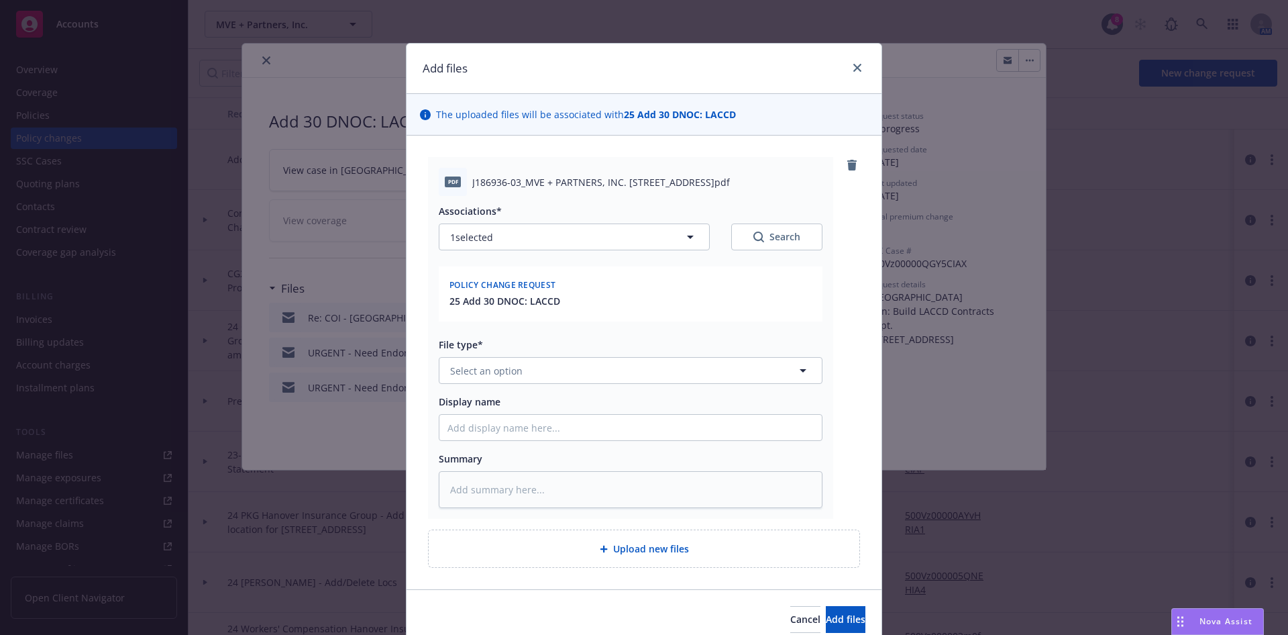
click at [693, 547] on div "Upload new files" at bounding box center [644, 548] width 409 height 15
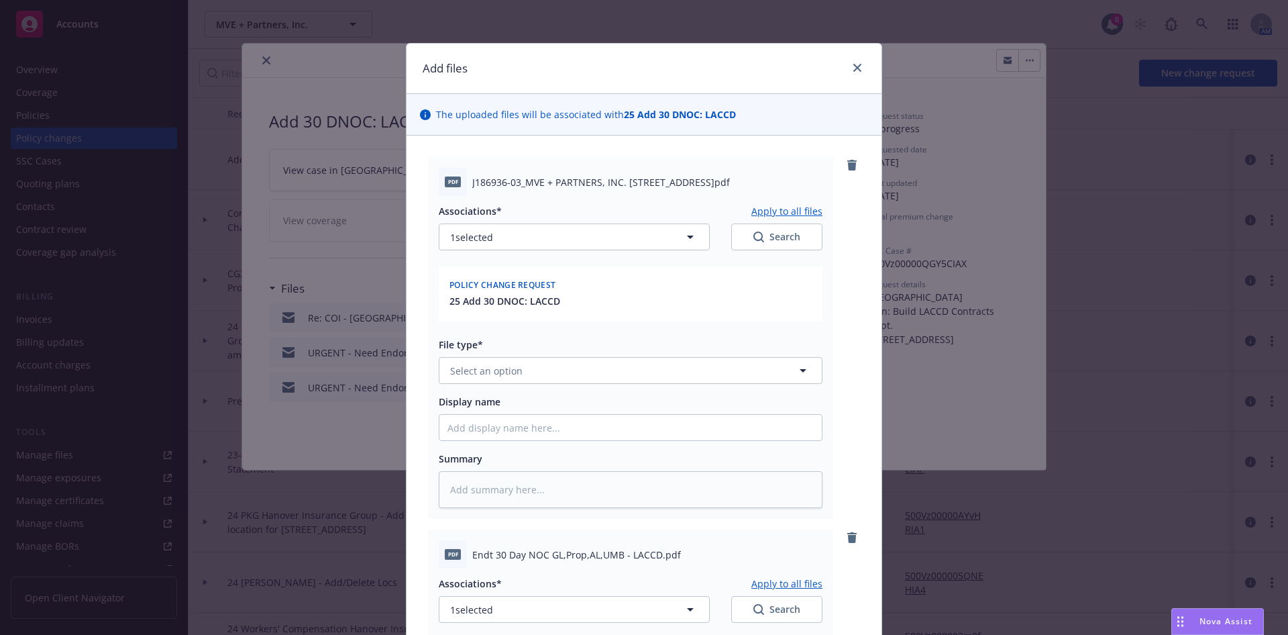
type textarea "x"
click at [534, 360] on button "Select an option" at bounding box center [631, 370] width 384 height 27
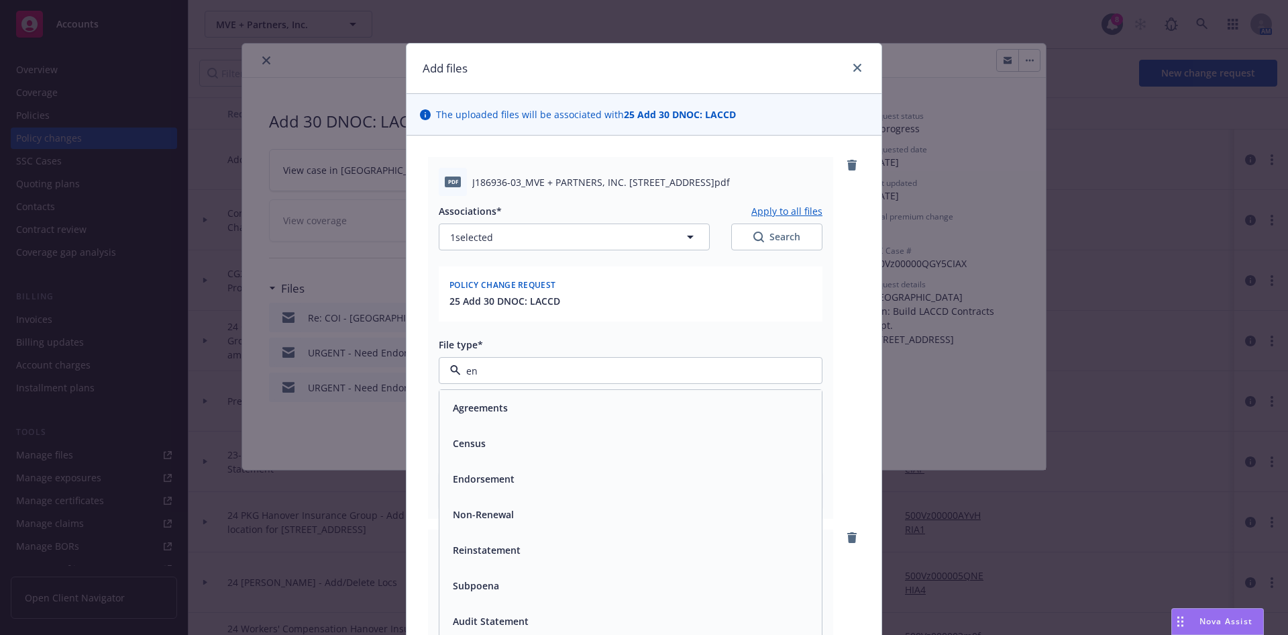
type input "end"
click at [513, 416] on div "Endorsement" at bounding box center [631, 407] width 366 height 19
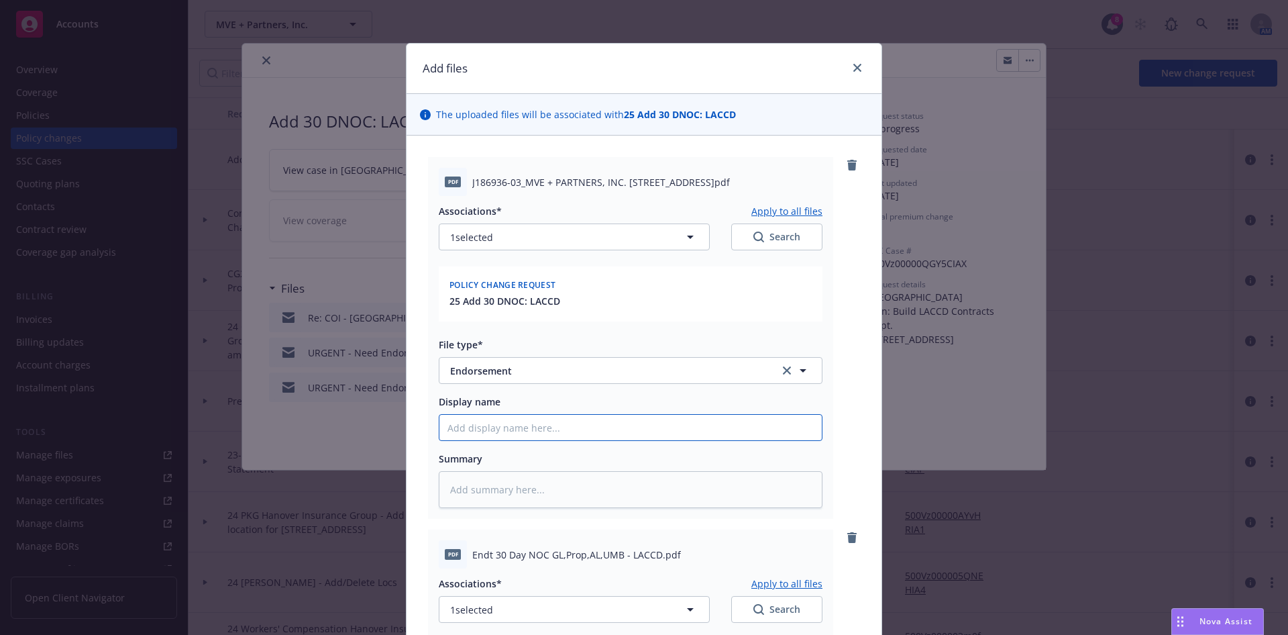
click at [482, 432] on input "Display name" at bounding box center [631, 428] width 383 height 26
type textarea "x"
type input "E"
type textarea "x"
type input "En"
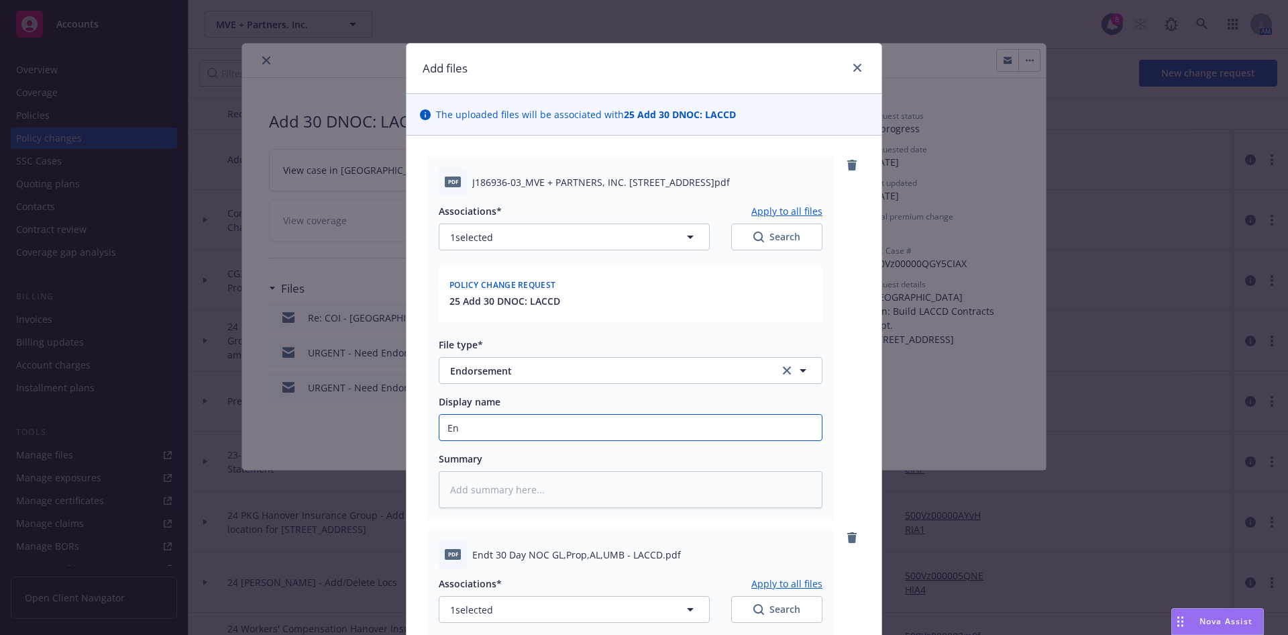
type textarea "x"
type input "End"
type textarea "x"
type input "Endt"
type textarea "x"
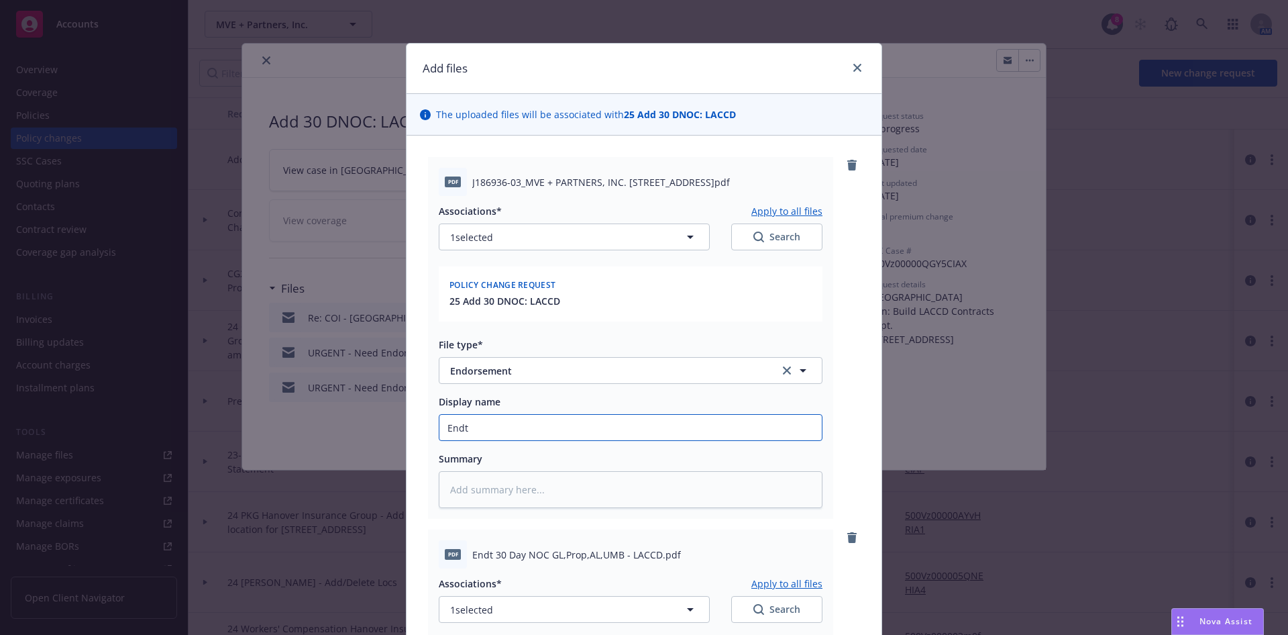
type input "Endt"
type textarea "x"
type input "Endt #"
type textarea "x"
type input "Endt #2"
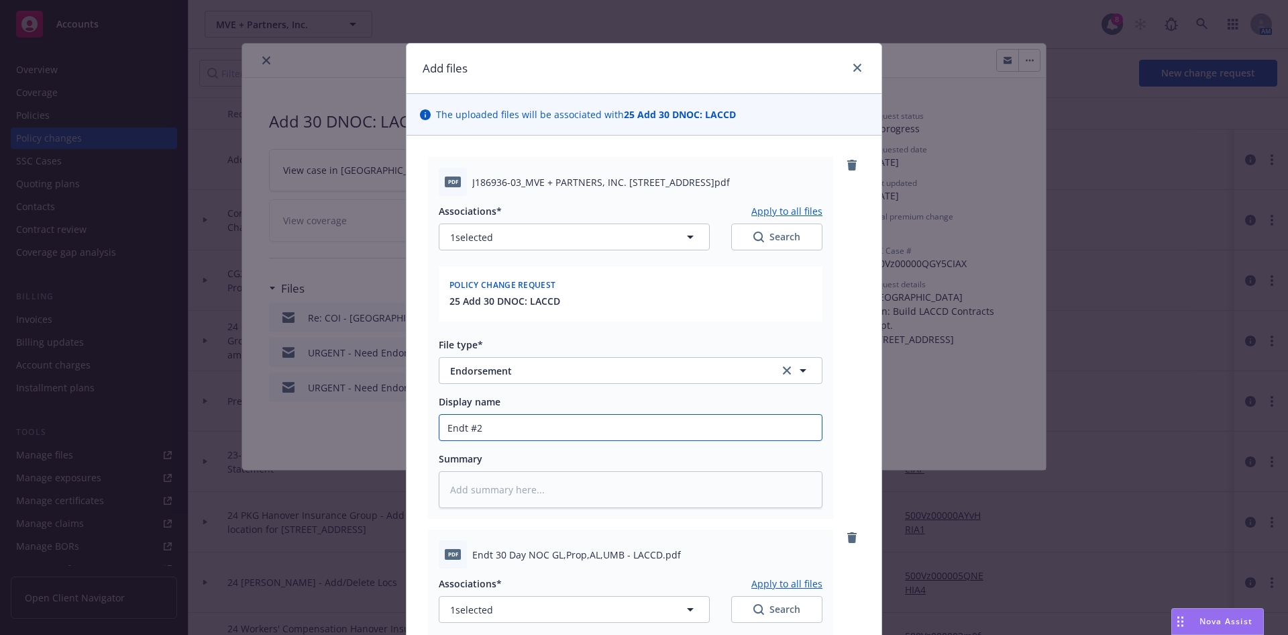
type textarea "x"
type input "Endt #2"
type textarea "x"
type input "Endt #2 -"
type textarea "x"
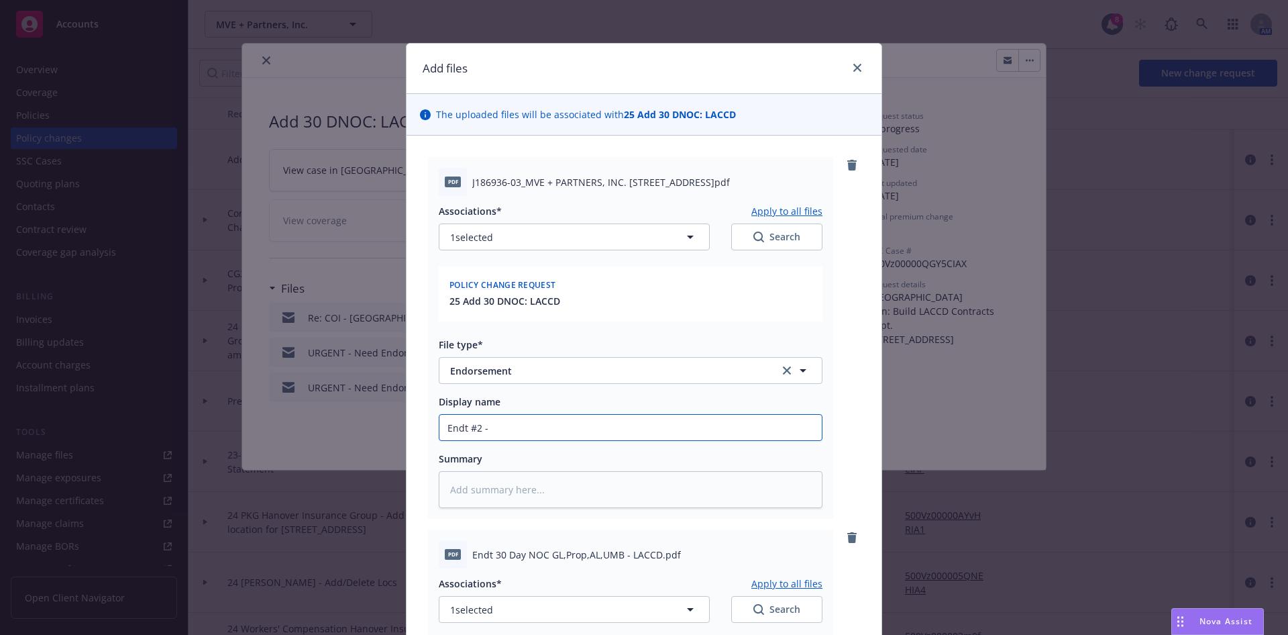
type input "Endt #2 -"
type textarea "x"
type input "Endt #2 - B"
type textarea "x"
type input "Endt #2 - BO"
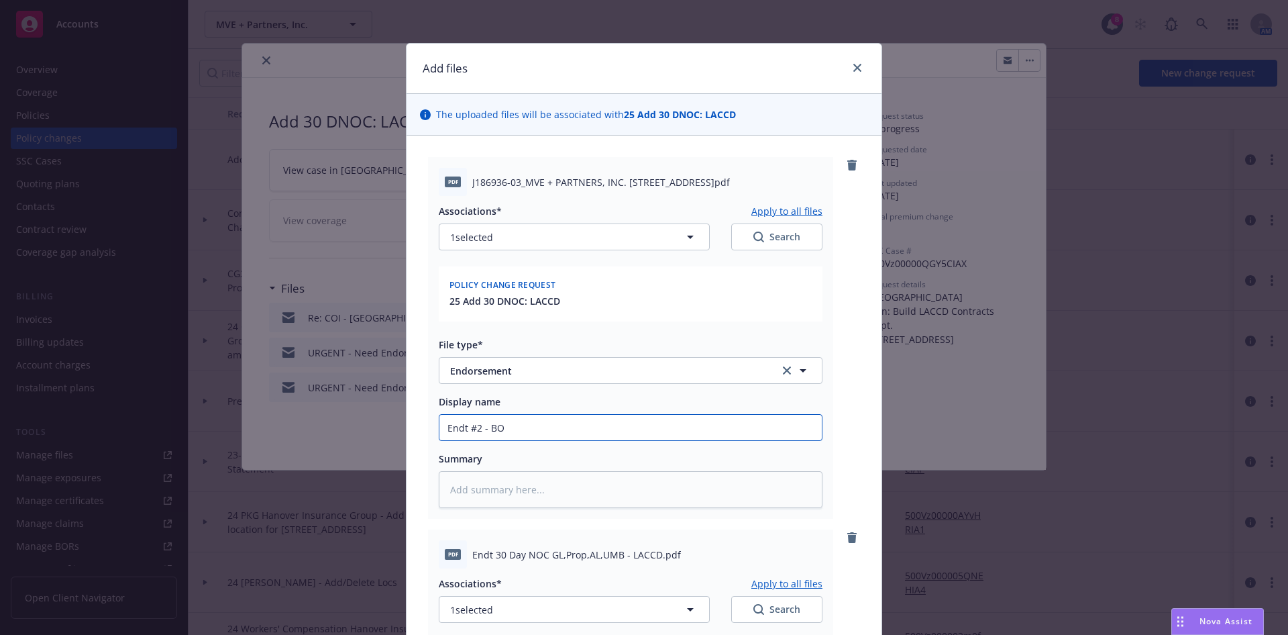
type textarea "x"
type input "Endt #2 - BOP"
type textarea "x"
type input "Endt #2 - BOP"
type textarea "x"
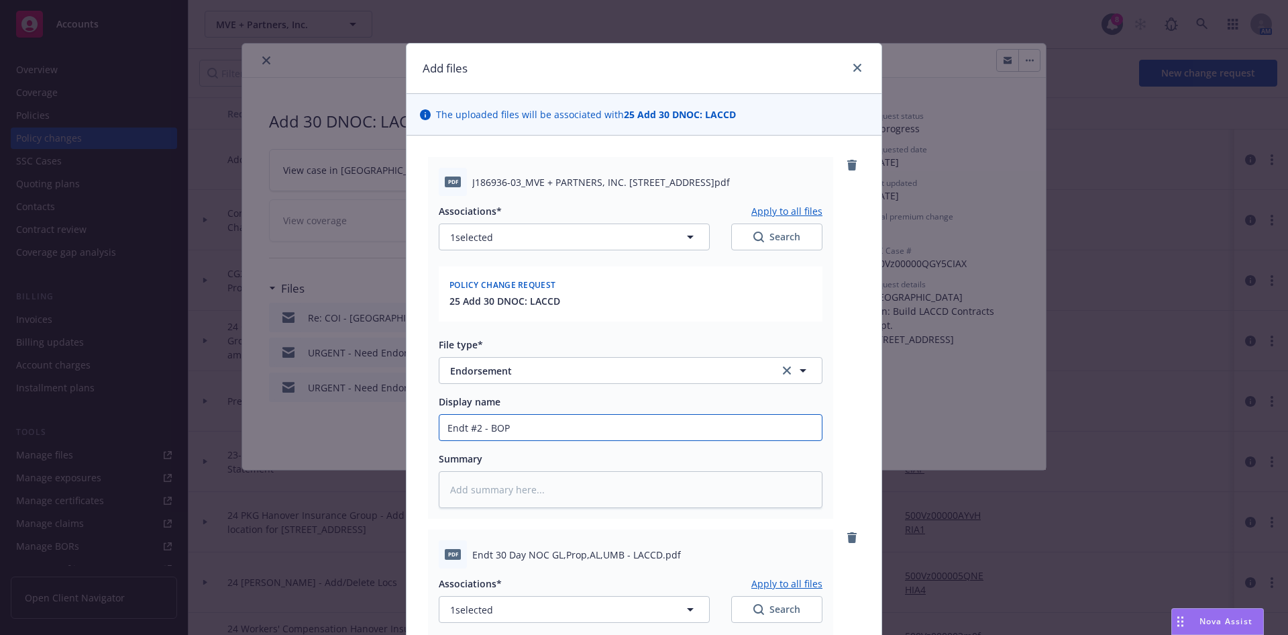
type input "Endt #2 - BOP H"
type textarea "x"
type input "Endt #2 - BOP Ha"
type textarea "x"
type input "Endt #2 - BOP Han"
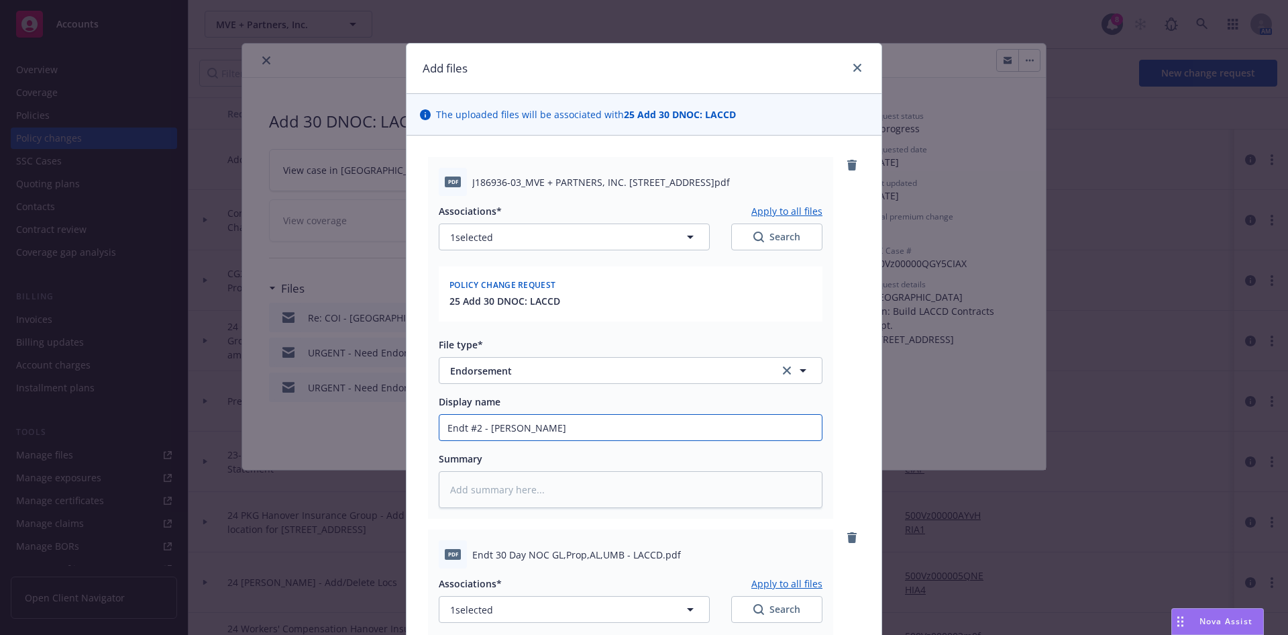
type textarea "x"
type input "Endt #2 - BOP Hano"
type textarea "x"
type input "Endt #2 - BOP Hanov"
type textarea "x"
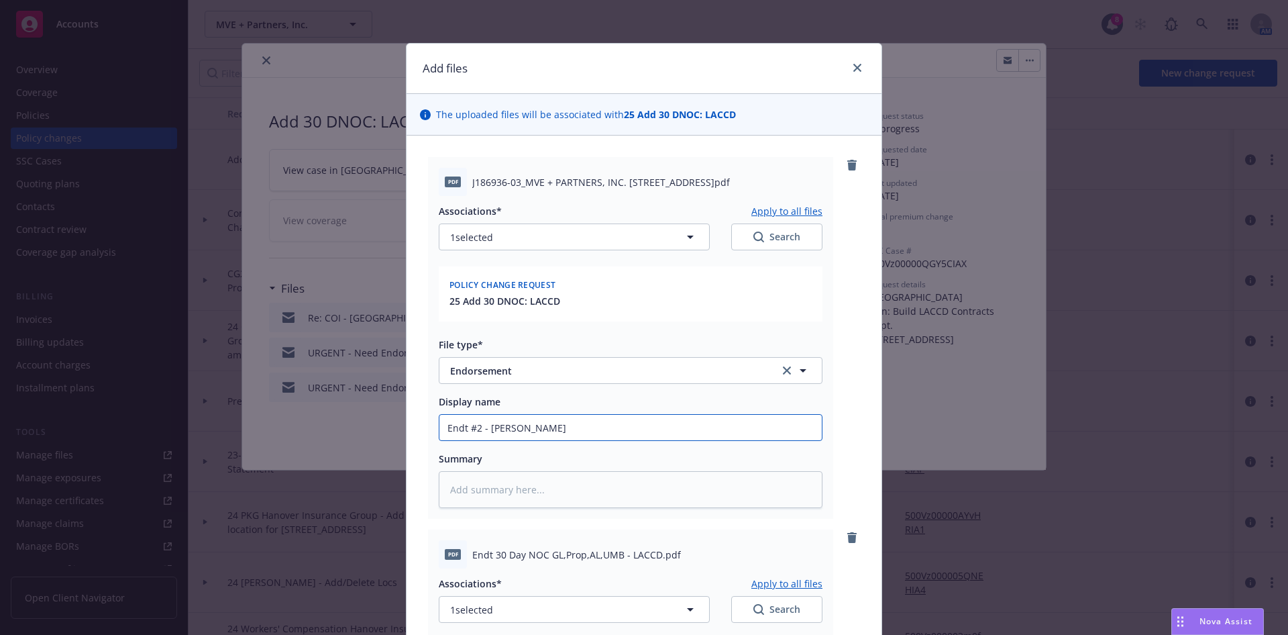
type input "Endt #2 - BOP Hanove"
type textarea "x"
type input "Endt #2 - BOP Hanover"
type textarea "x"
type input "Endt #2 - BOP Hanover"
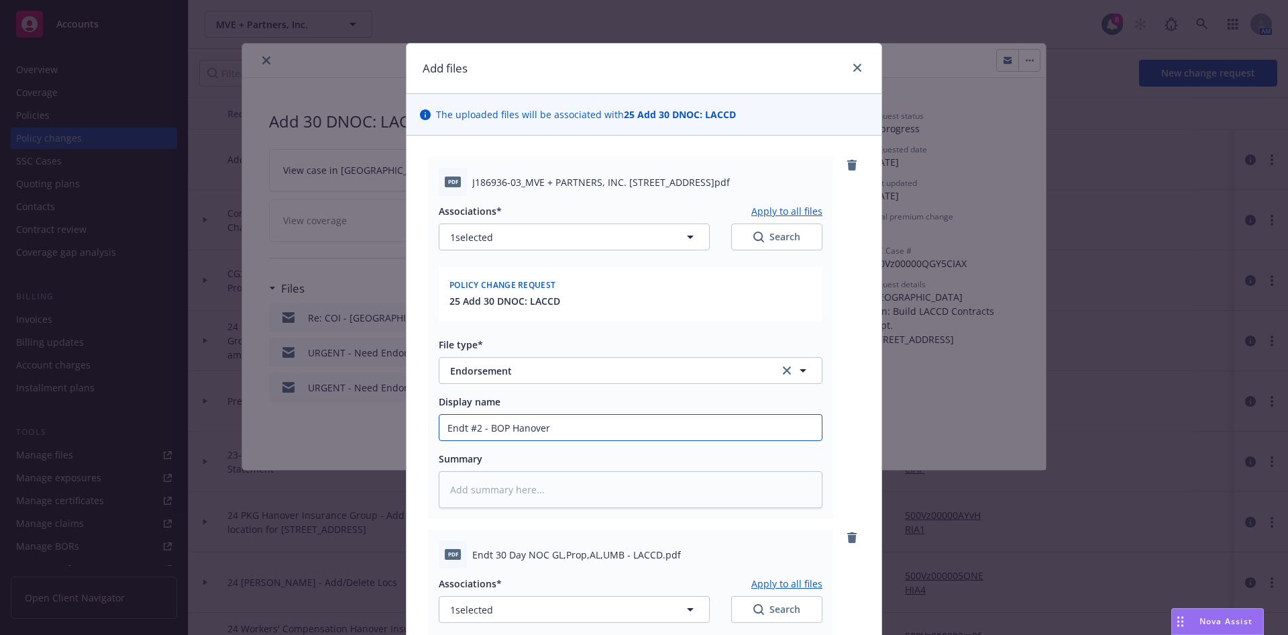
type textarea "x"
type input "Endt #2 - BOP Hanover -"
type textarea "x"
type input "Endt #2 - BOP Hanover -"
type textarea "x"
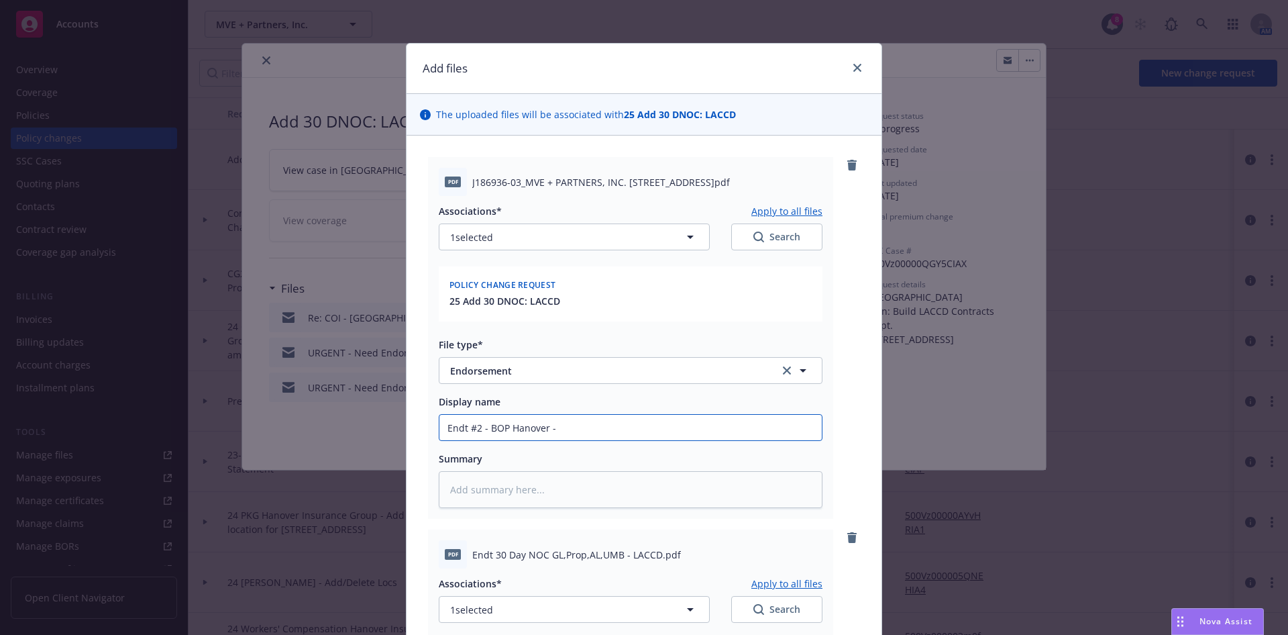
type input "Endt #2 - BOP Hanover - 3"
type textarea "x"
type input "Endt #2 - BOP Hanover - 30"
type textarea "x"
type input "Endt #2 - BOP Hanover - 30"
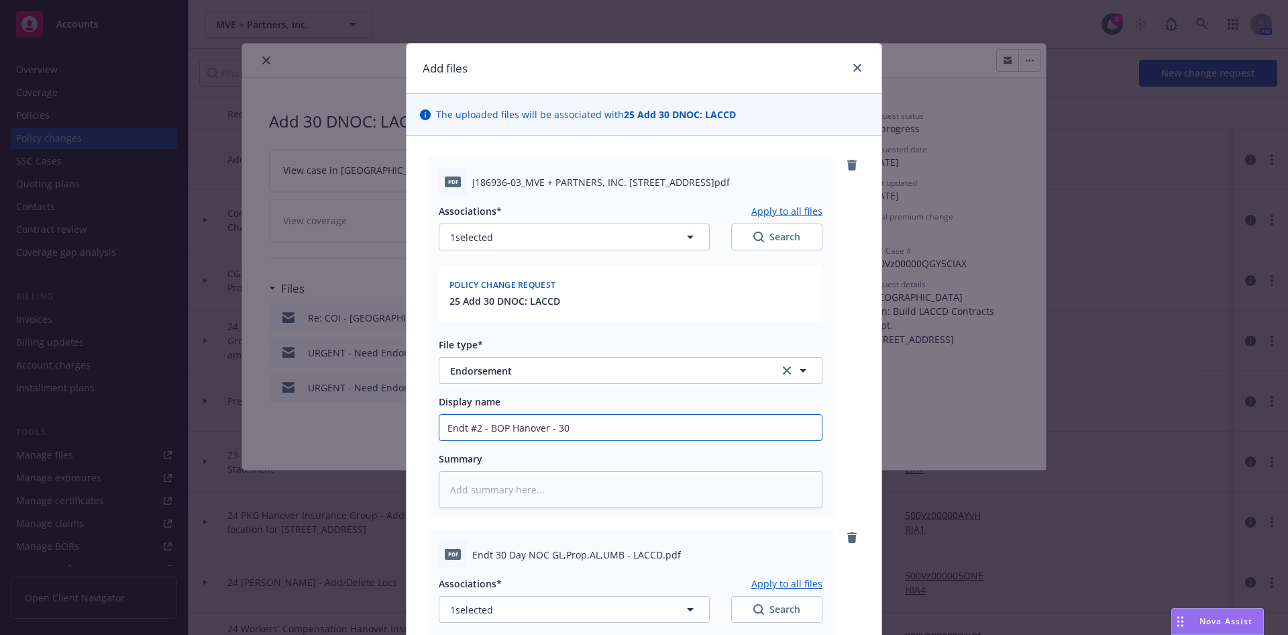
type textarea "x"
type input "Endt #2 - BOP Hanover - 30 D"
type textarea "x"
type input "Endt #2 - BOP Hanover - 30 Da"
type textarea "x"
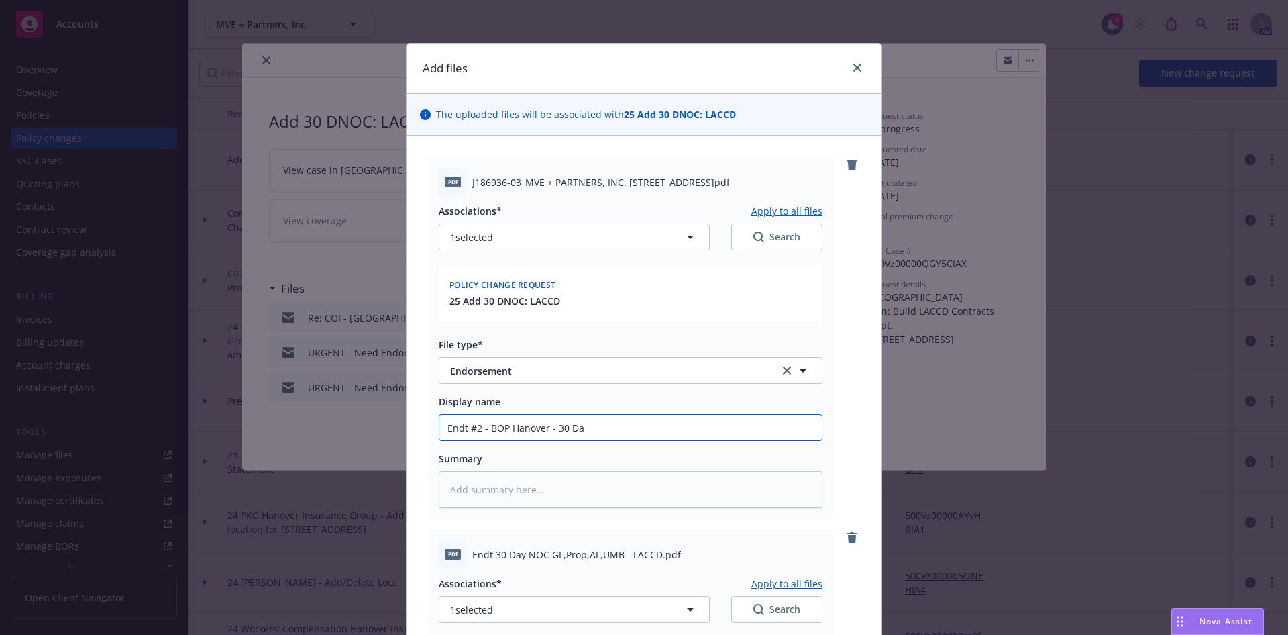
type input "Endt #2 - BOP Hanover - 30 Day"
type textarea "x"
type input "Endt #2 - BOP Hanover - 30 Day"
type textarea "x"
type input "Endt #2 - BOP Hanover - 30 Day N"
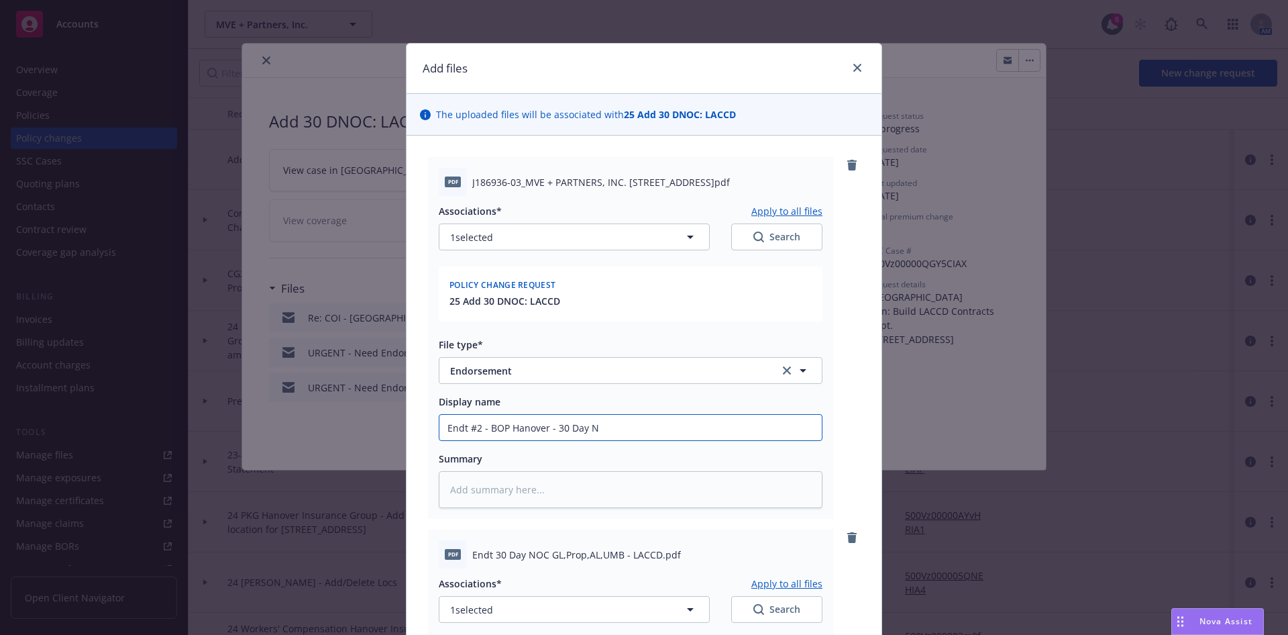
type textarea "x"
type input "Endt #2 - BOP Hanover - 30 Day NO"
type textarea "x"
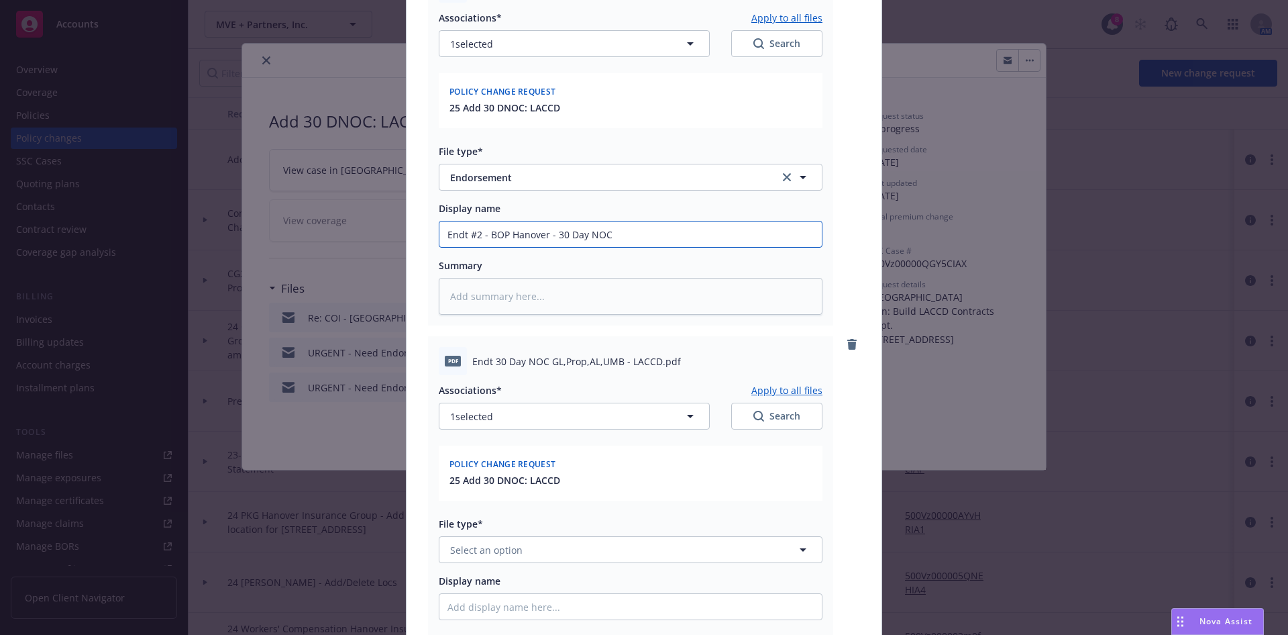
scroll to position [201, 0]
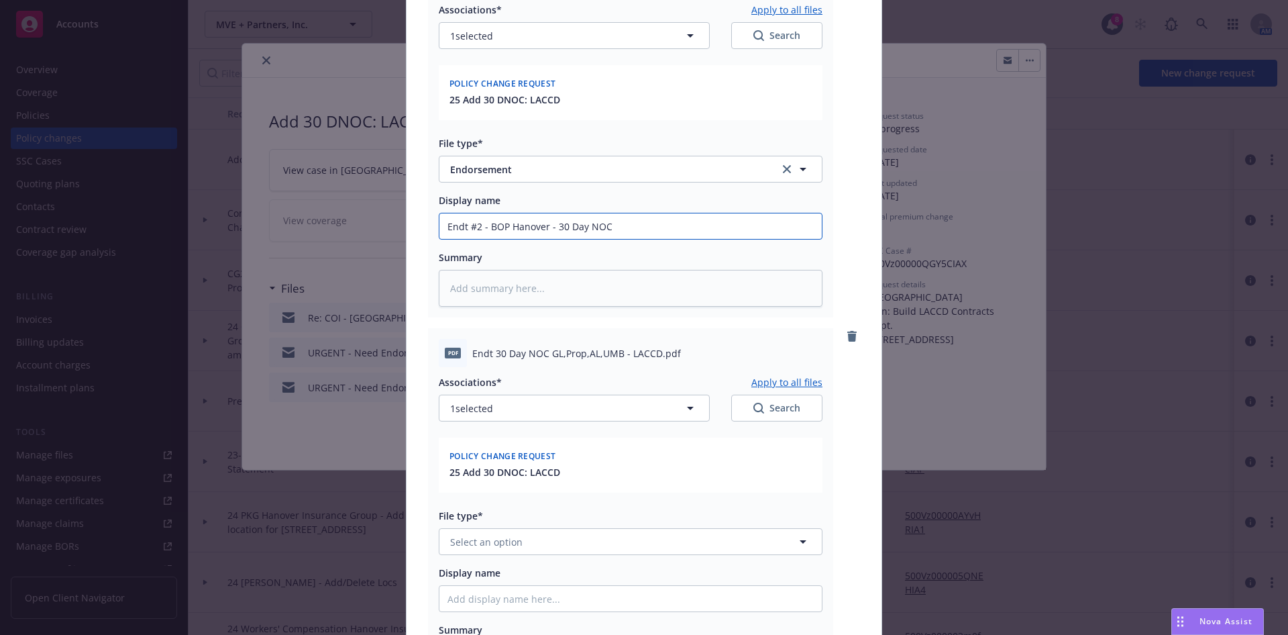
type input "Endt #2 - BOP Hanover - 30 Day NOC"
click at [640, 542] on button "Select an option" at bounding box center [631, 541] width 384 height 27
type input "end"
click at [513, 576] on div "Endorsement" at bounding box center [631, 578] width 366 height 19
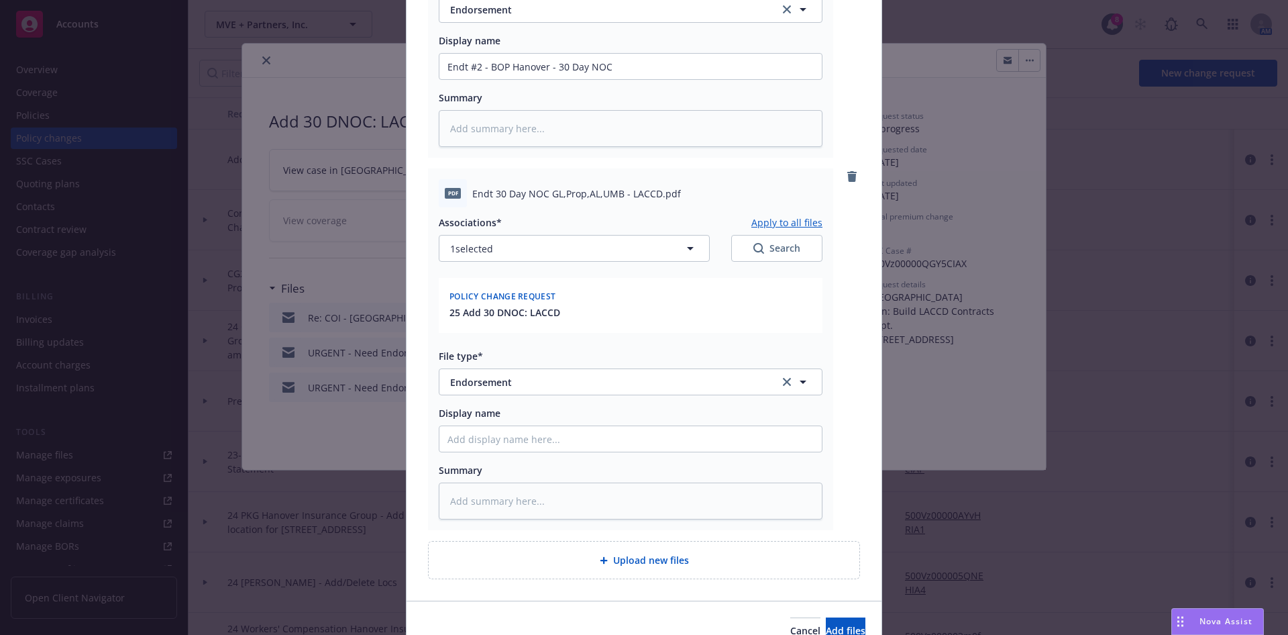
scroll to position [403, 0]
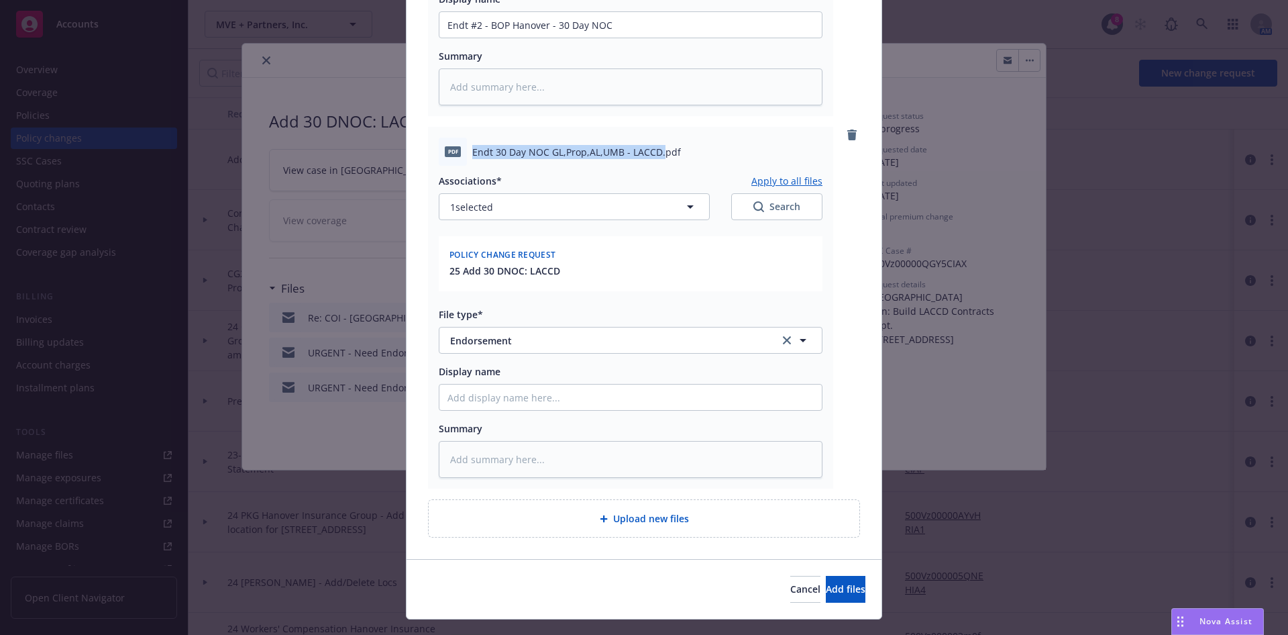
drag, startPoint x: 466, startPoint y: 151, endPoint x: 654, endPoint y: 154, distance: 187.2
click at [654, 154] on span "Endt 30 Day NOC GL,Prop,AL,UMB - LACCD.pdf" at bounding box center [576, 152] width 209 height 14
copy span "Endt 30 Day NOC GL,Prop,AL,UMB - LACCD."
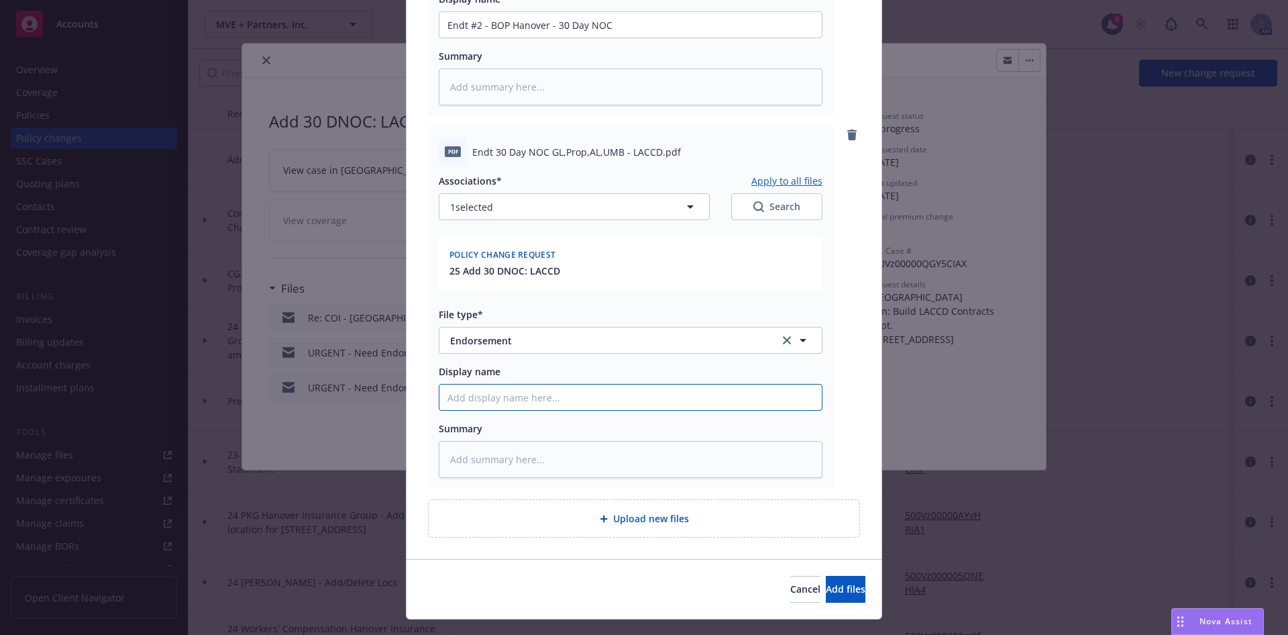
click at [530, 38] on input "Display name" at bounding box center [631, 25] width 383 height 26
paste input "Endt 30 Day NOC GL,Prop,AL,UMB - LACCD."
type textarea "x"
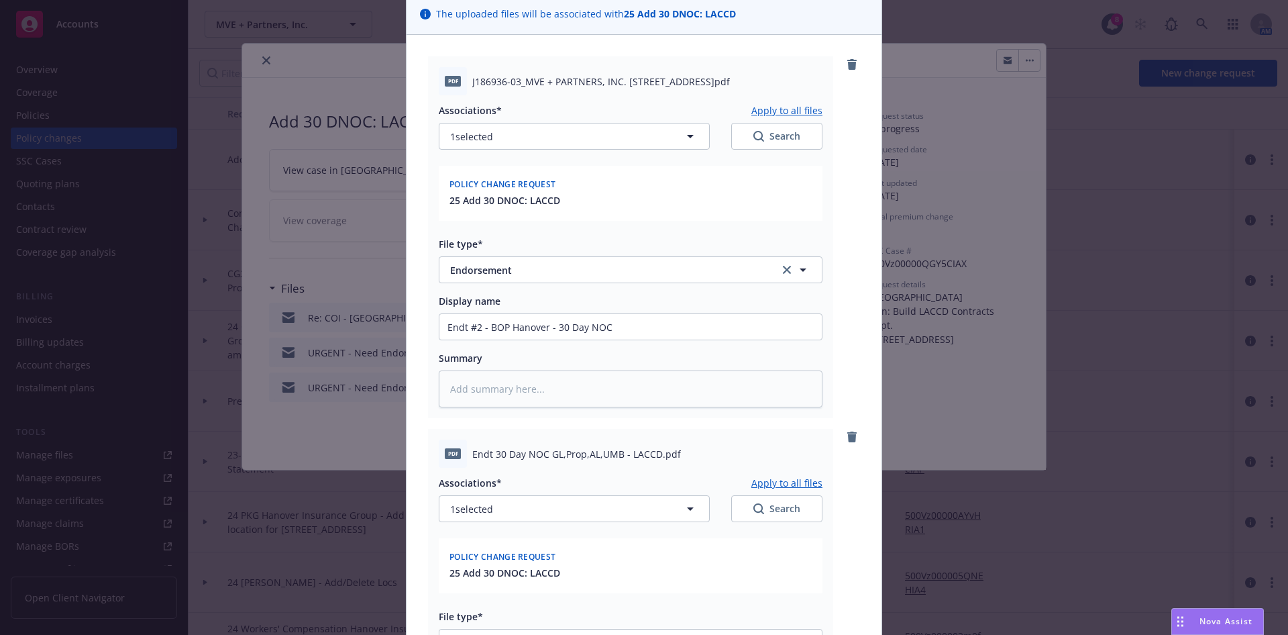
scroll to position [302, 0]
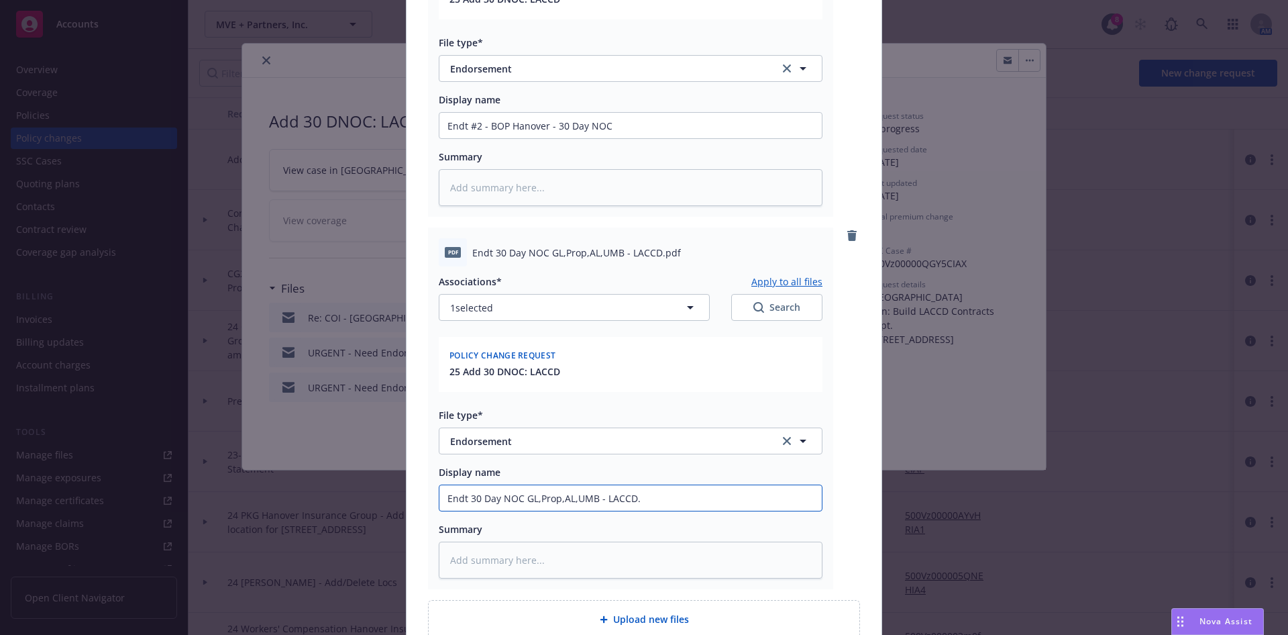
drag, startPoint x: 647, startPoint y: 496, endPoint x: 599, endPoint y: 499, distance: 48.4
click at [599, 138] on input "Endt 30 Day NOC GL,Prop,AL,UMB - LACCD." at bounding box center [631, 126] width 383 height 26
type input "Endt 30 Day NOC GL,Prop,AL,UMB - LACCD."
click at [636, 130] on input "Endt #2 - BOP Hanover - 30 Day NOC" at bounding box center [631, 126] width 383 height 26
type textarea "x"
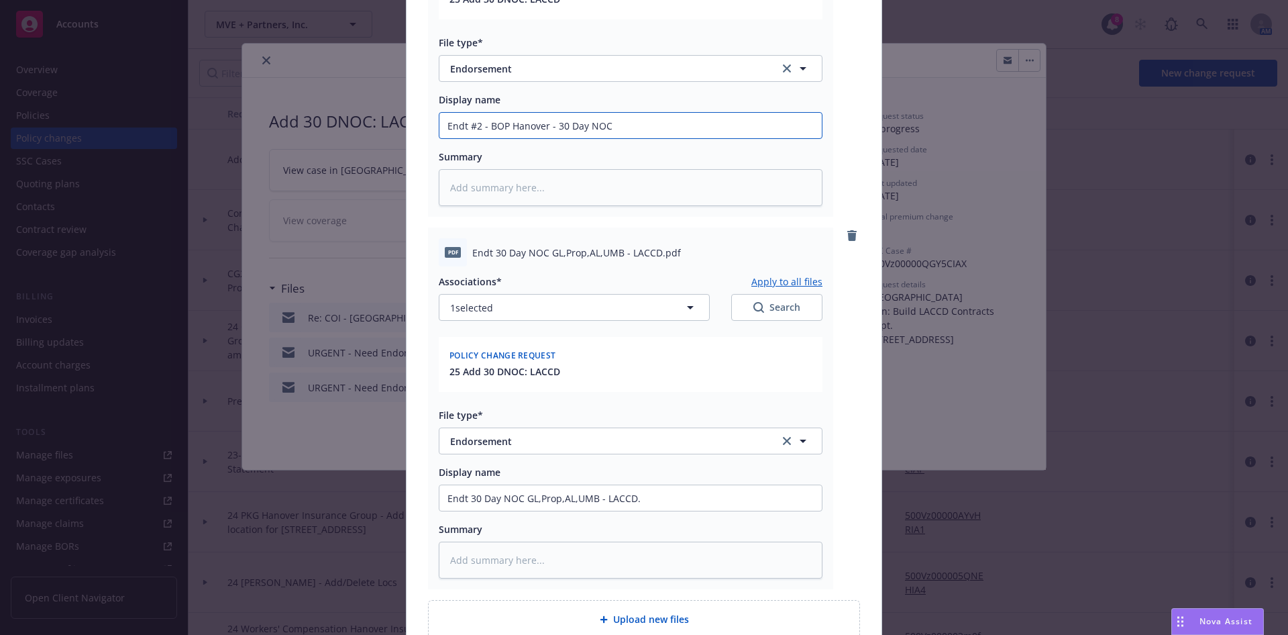
type input "Endt #2 - BOP Hanover - 30 Day NOC"
paste input "LACCD."
type textarea "x"
type input "Endt #2 - BOP Hanover - 30 Day NOC LACCD."
click at [655, 138] on input "Endt 30 Day NOC GL,Prop,AL,UMB - LACCD." at bounding box center [631, 126] width 383 height 26
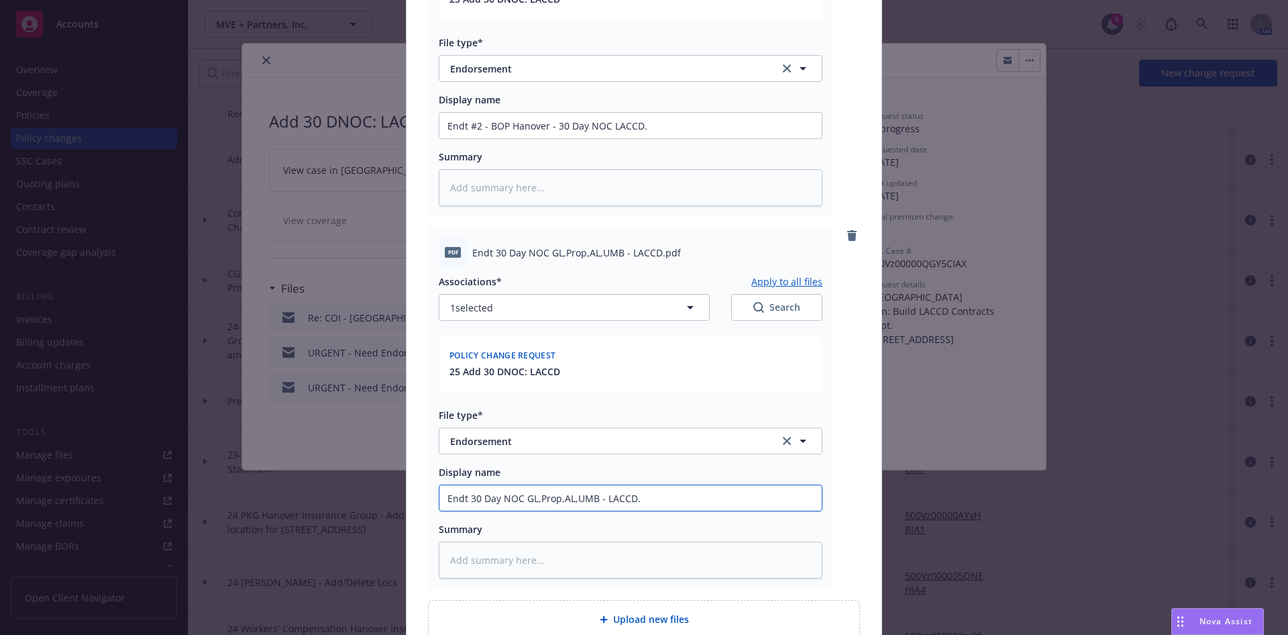
type textarea "x"
type input "Endt 30 Day NOC GL,Prop,AL,UMB - LACCD"
click at [661, 126] on input "Endt #2 - BOP Hanover - 30 Day NOC LACCD." at bounding box center [631, 126] width 383 height 26
type textarea "x"
type input "Endt #2 - BOP Hanover - 30 Day NOC LACCD"
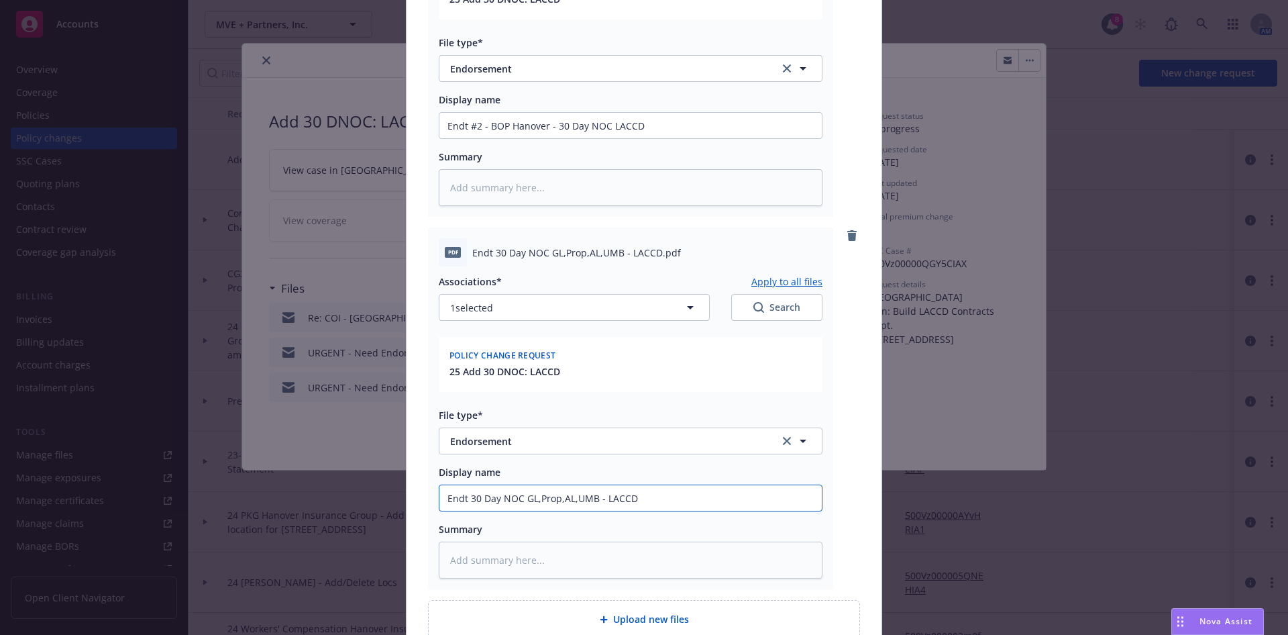
click at [532, 138] on input "Endt 30 Day NOC GL,Prop,AL,UMB - LACCD" at bounding box center [631, 126] width 383 height 26
type textarea "x"
type input "Endt 30 Day NOC GLProp,AL,UMB - LACCD"
type textarea "x"
type input "Endt 30 Day NOC GL/Prop,AL,UMB - LACCD"
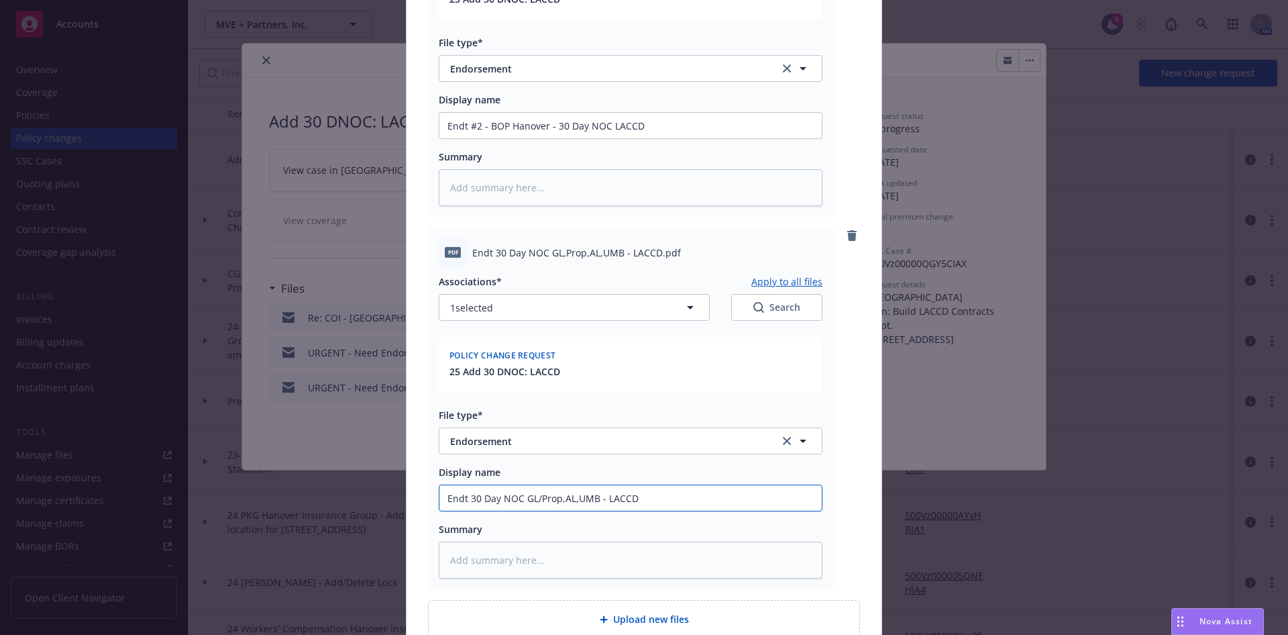
type textarea "x"
type input "Endt 30 Day NOC GL/PropAL,UMB - LACCD"
type textarea "x"
type input "Endt 30 Day NOC GL/Prop/AL,UMB - LACCD"
type textarea "x"
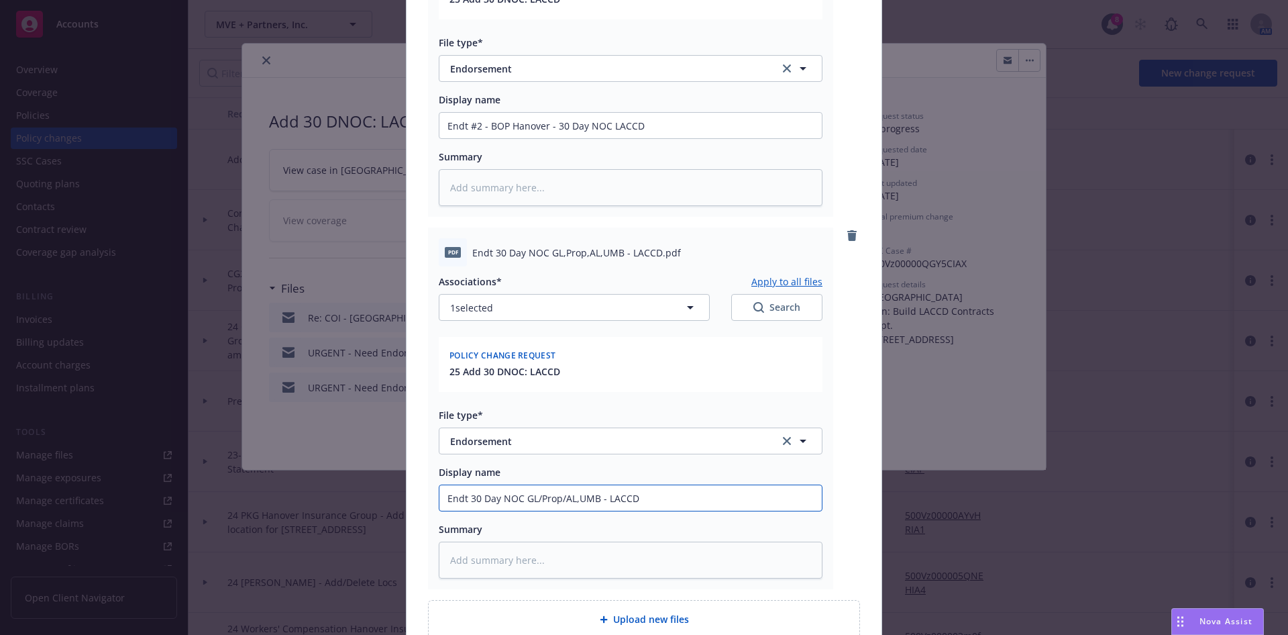
type input "Endt 30 Day NOC GL/Prop/ALUMB - LACCD"
type textarea "x"
type input "Endt 30 Day NOC GL/Prop/AL/UMB - LACCD"
type textarea "x"
type input "Endt 30 Day NOC GL/Prop/A/UMB - LACCD"
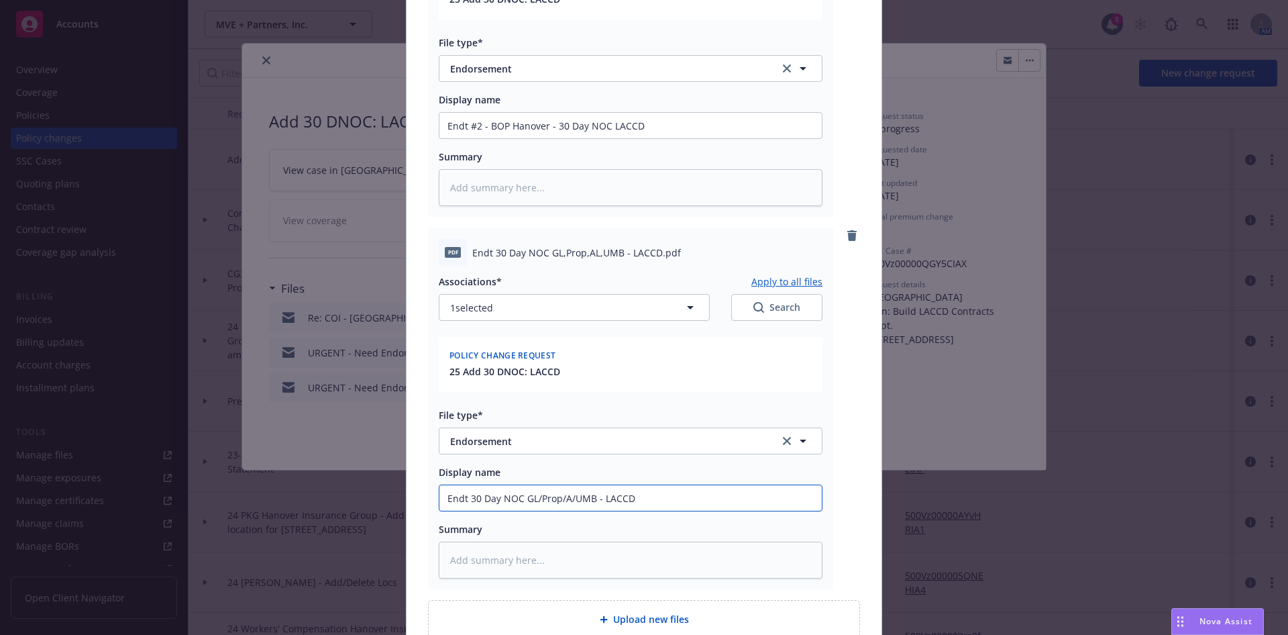
type textarea "x"
type input "Endt 30 Day NOC GL/Prop/Au/UMB - LACCD"
type textarea "x"
type input "Endt 30 Day NOC GL/Prop/Aut/UMB - LACCD"
type textarea "x"
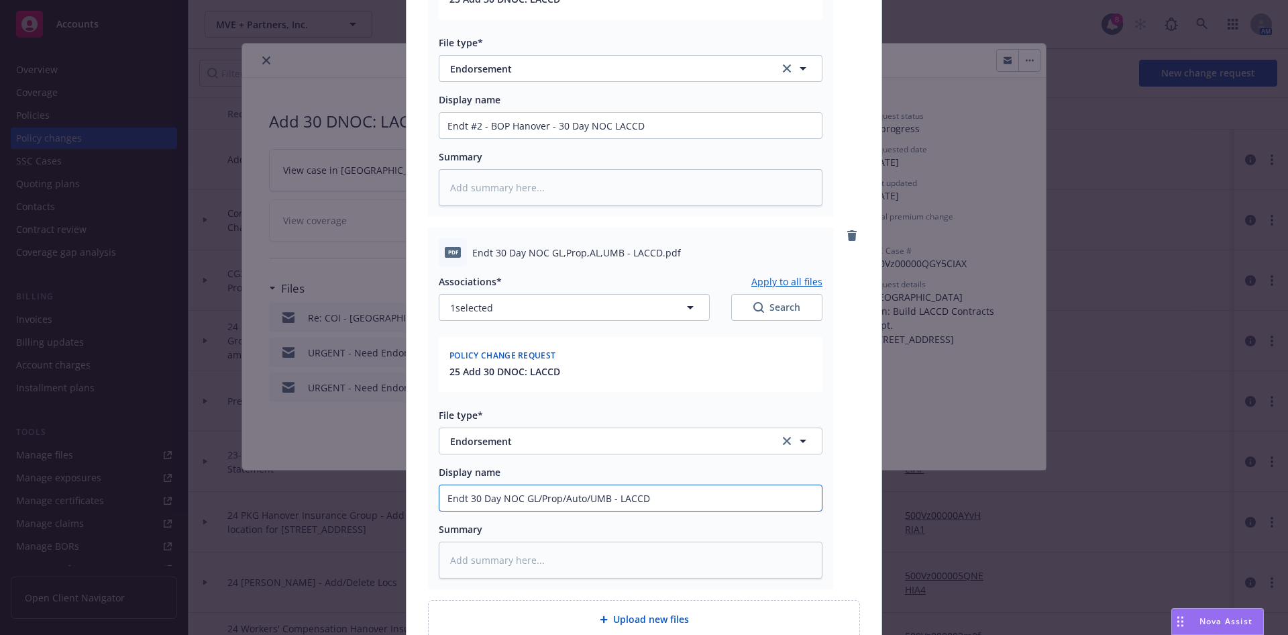
scroll to position [430, 0]
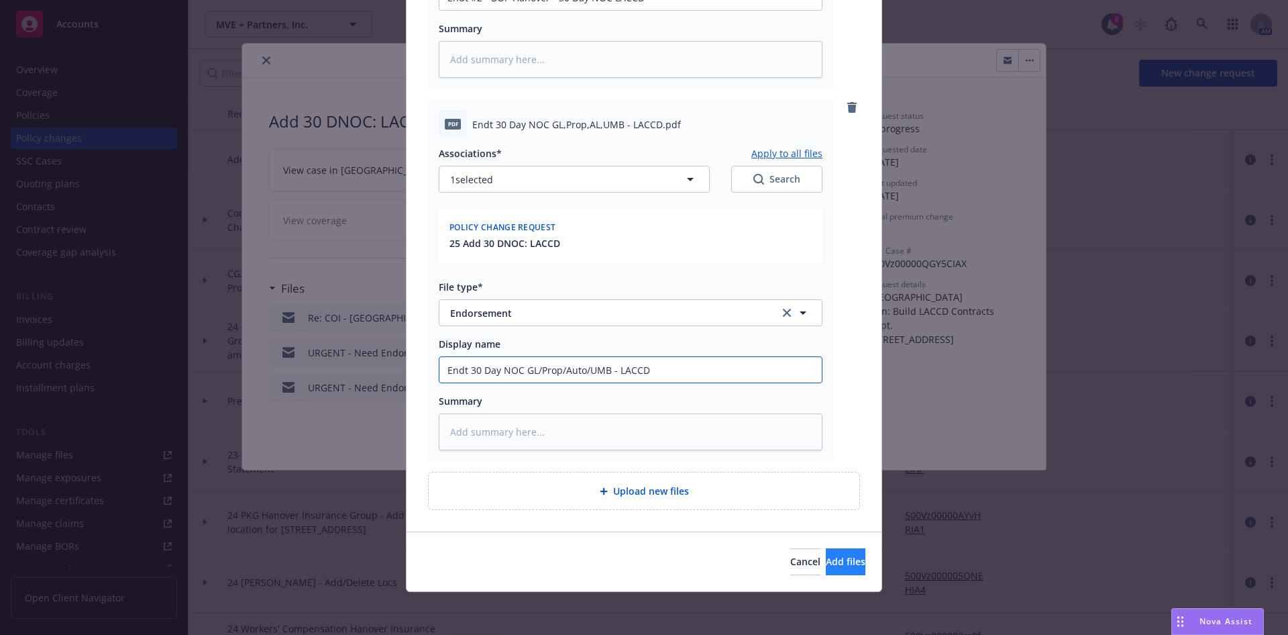
type input "Endt 30 Day NOC GL/Prop/Auto/UMB - LACCD"
click at [826, 561] on span "Add files" at bounding box center [846, 561] width 40 height 13
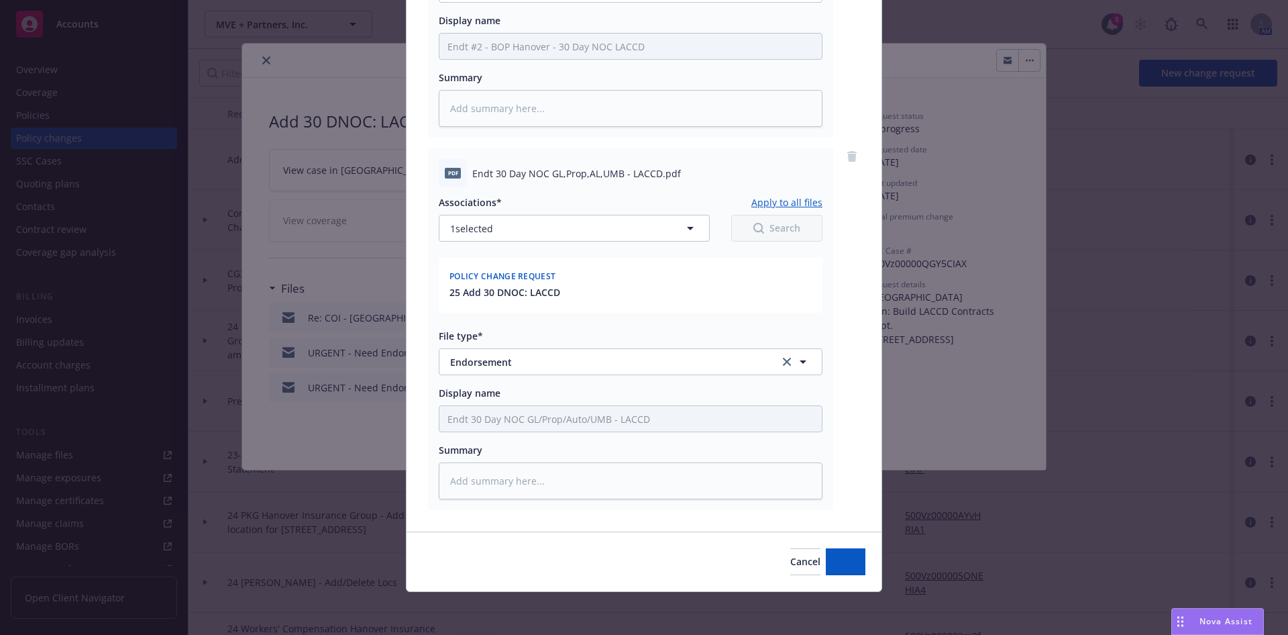
scroll to position [381, 0]
type textarea "x"
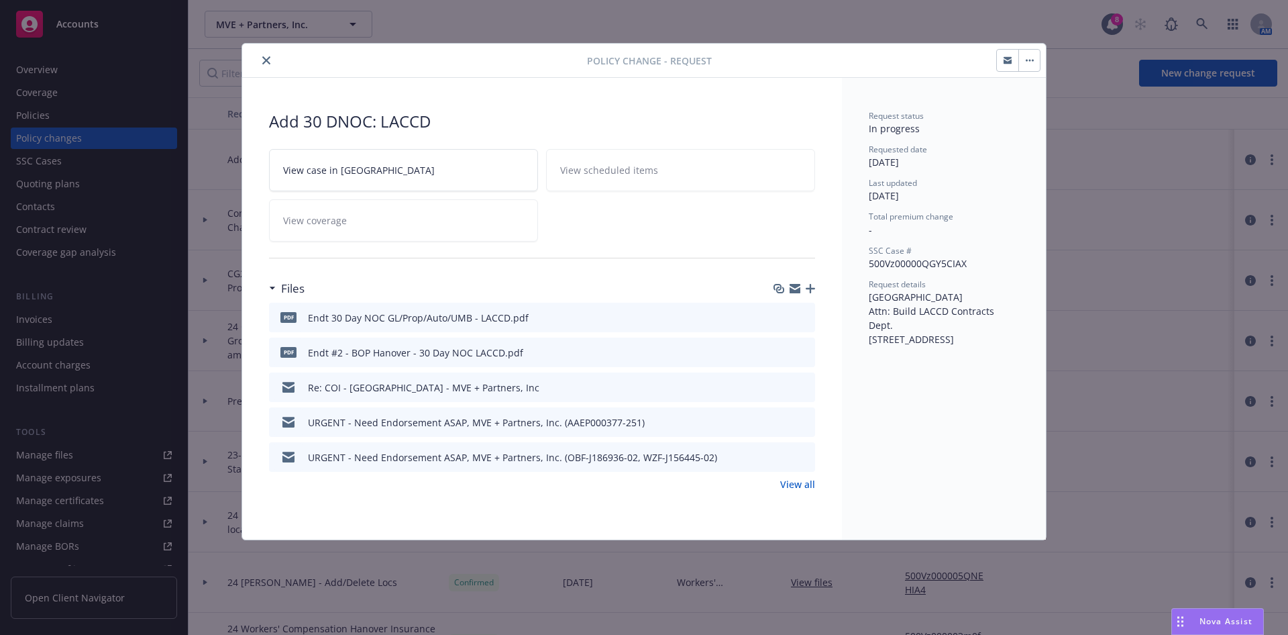
click at [264, 57] on icon "close" at bounding box center [266, 60] width 8 height 8
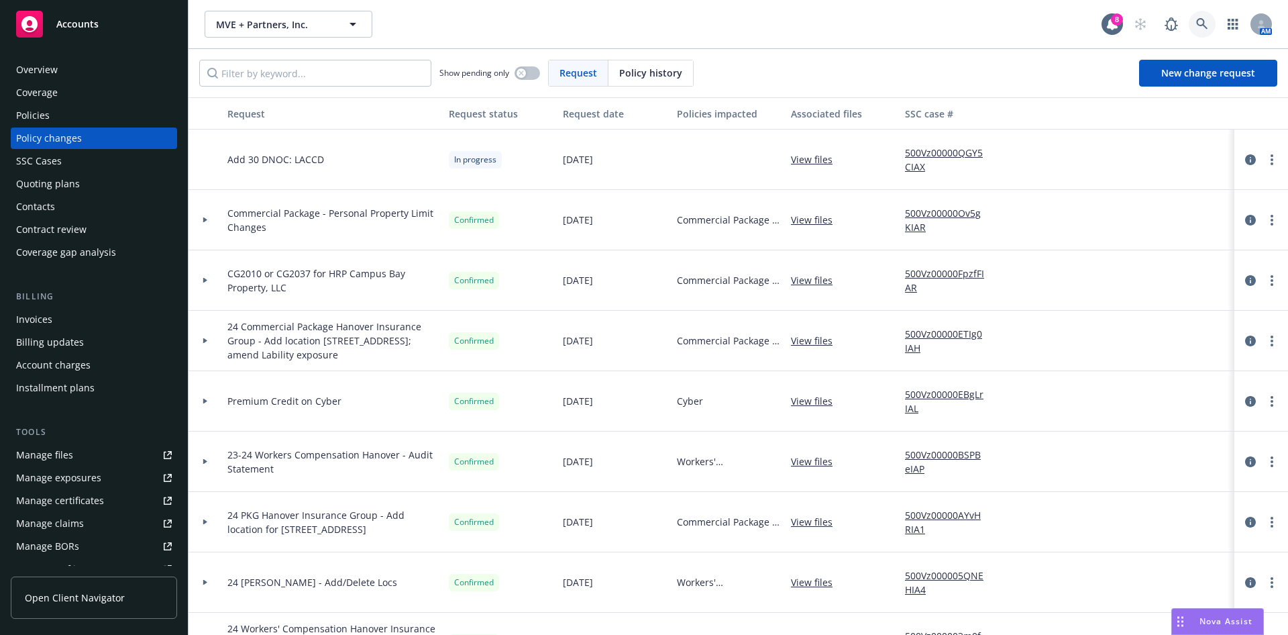
click at [1194, 26] on link at bounding box center [1202, 24] width 27 height 27
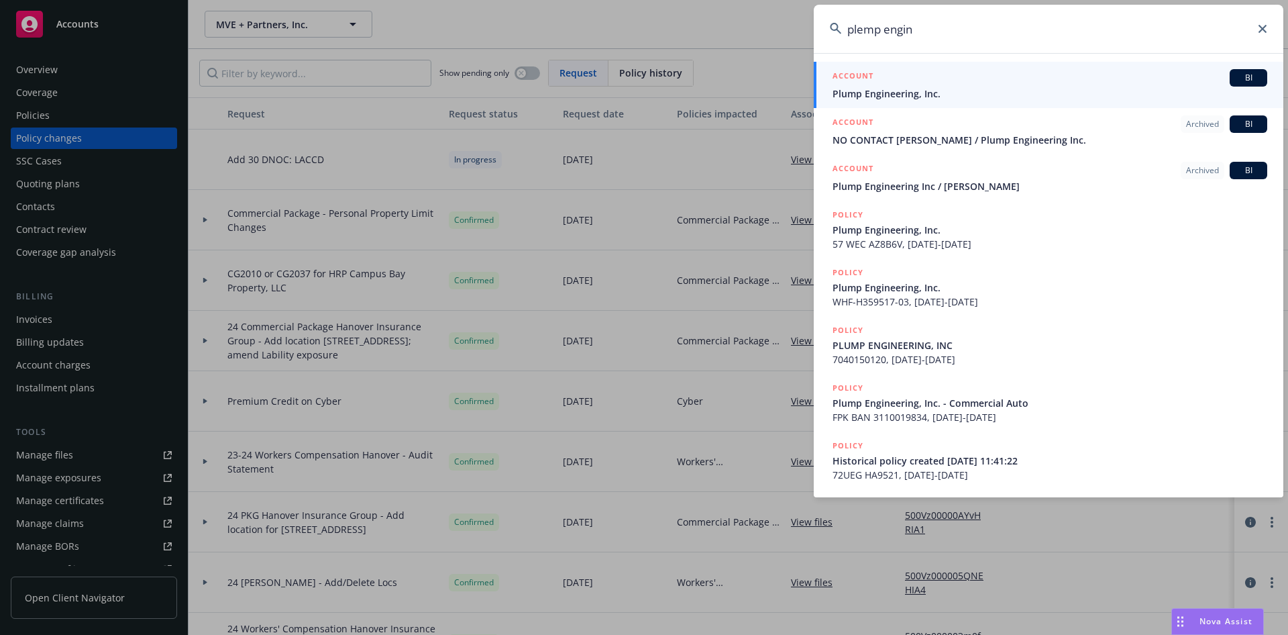
type input "plemp engin"
click at [1080, 70] on div "ACCOUNT BI" at bounding box center [1050, 77] width 435 height 17
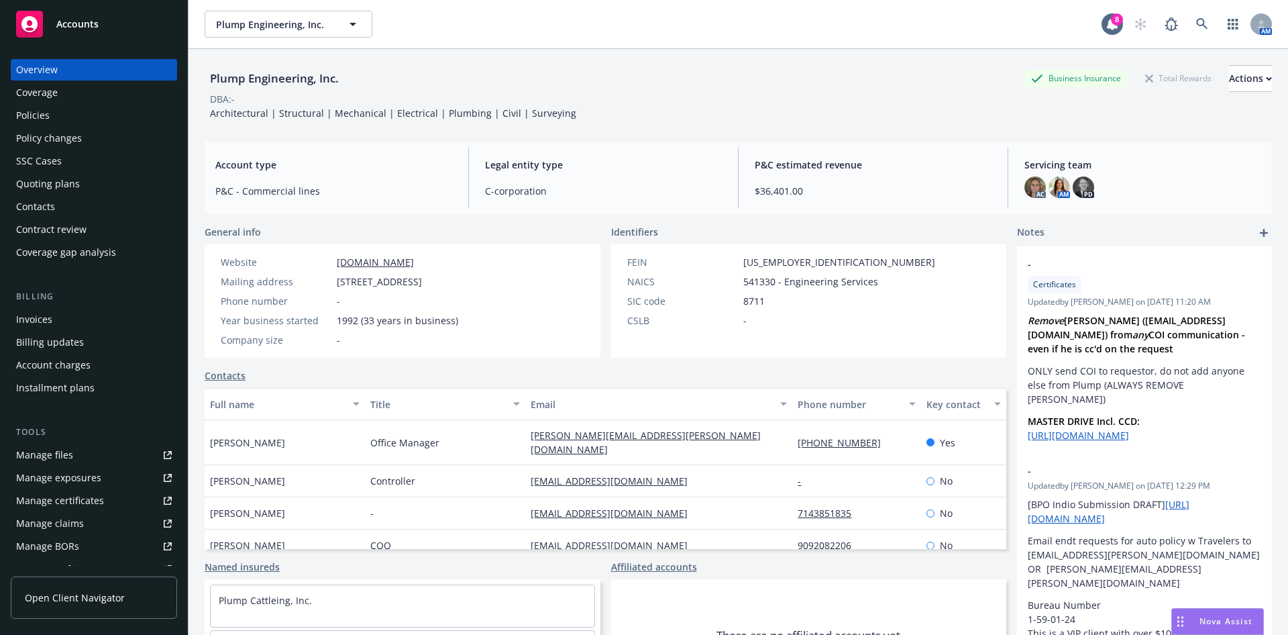
click at [71, 180] on div "Quoting plans" at bounding box center [48, 183] width 64 height 21
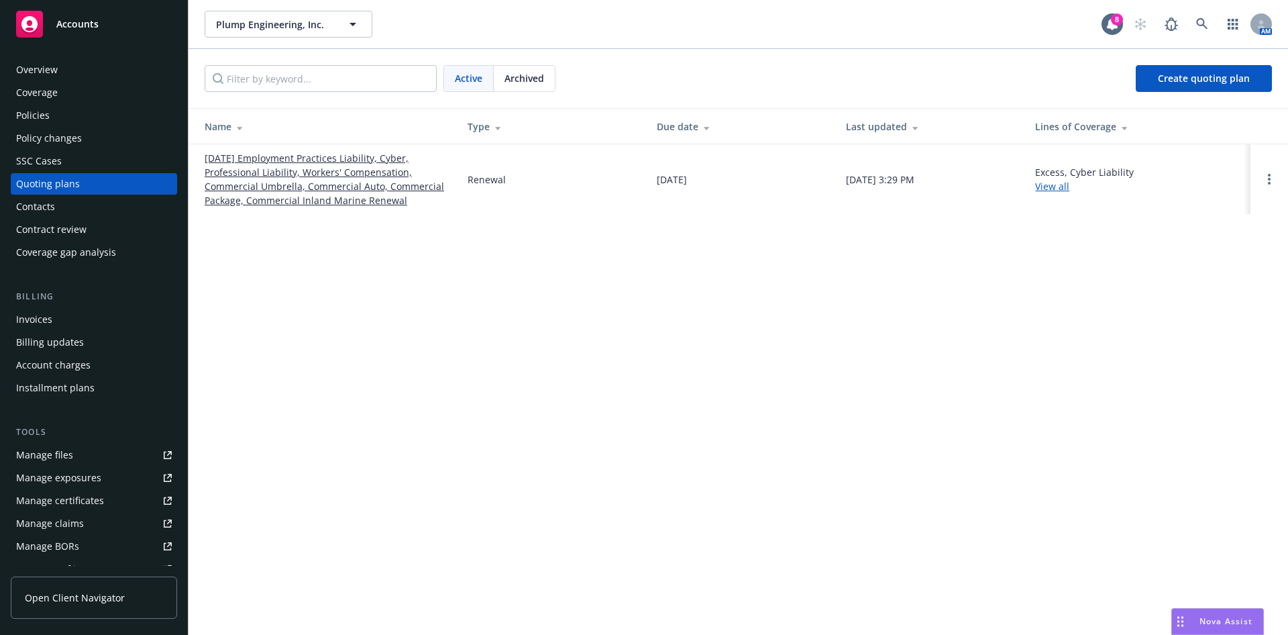
click at [281, 185] on link "09/01/25 Employment Practices Liability, Cyber, Professional Liability, Workers…" at bounding box center [326, 179] width 242 height 56
